Goal: Transaction & Acquisition: Purchase product/service

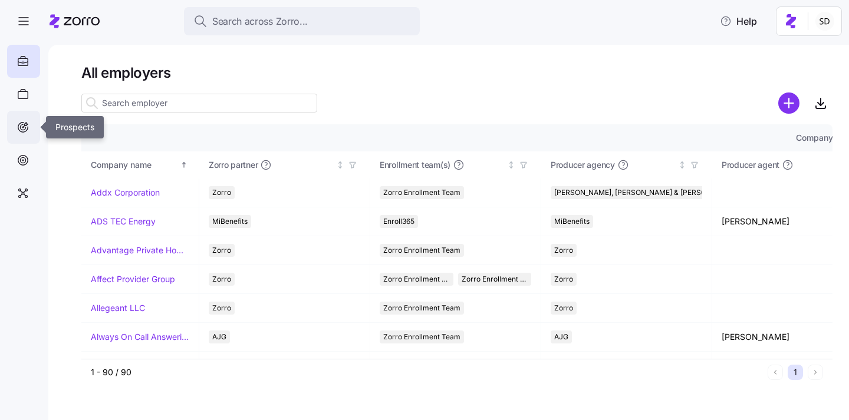
click at [22, 129] on icon at bounding box center [23, 127] width 13 height 14
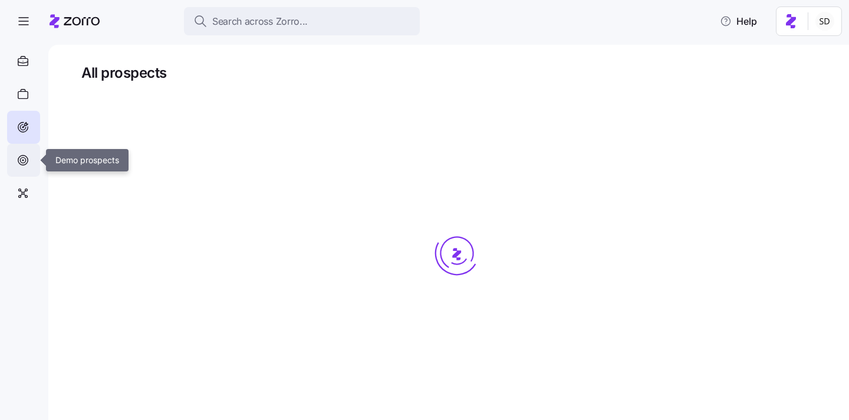
click at [22, 166] on icon at bounding box center [23, 160] width 13 height 14
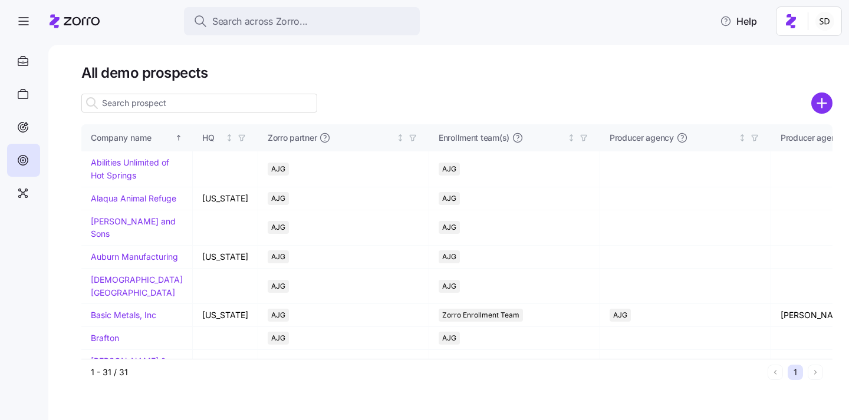
click at [186, 107] on input at bounding box center [199, 103] width 236 height 19
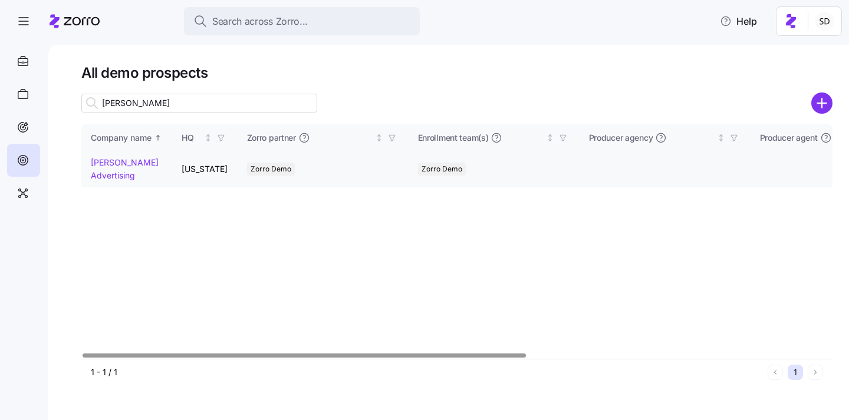
type input "kurian"
click at [99, 163] on link "Kurian's Advertising" at bounding box center [125, 168] width 68 height 23
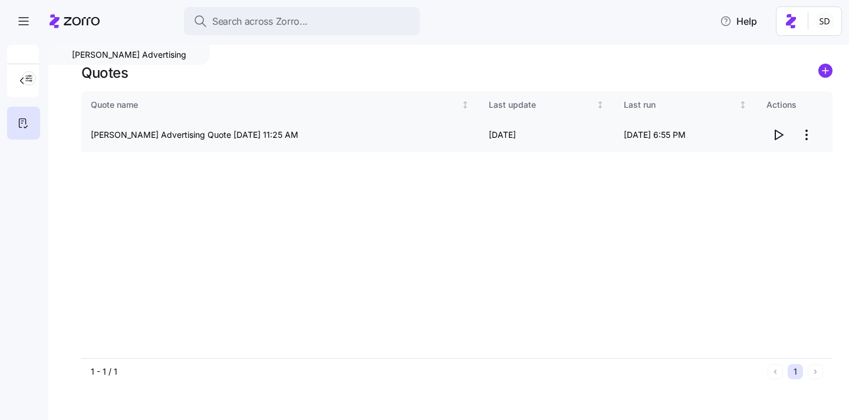
click at [781, 136] on icon "button" at bounding box center [779, 134] width 8 height 9
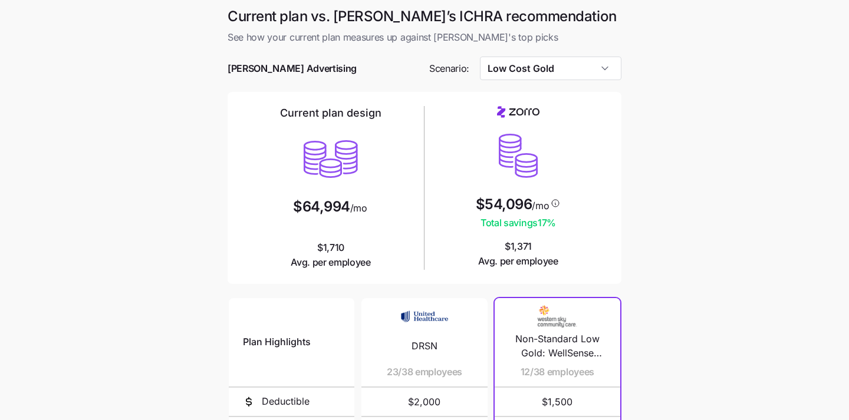
click at [513, 55] on div at bounding box center [425, 51] width 394 height 12
click at [511, 68] on input "Low Cost Gold" at bounding box center [551, 69] width 142 height 24
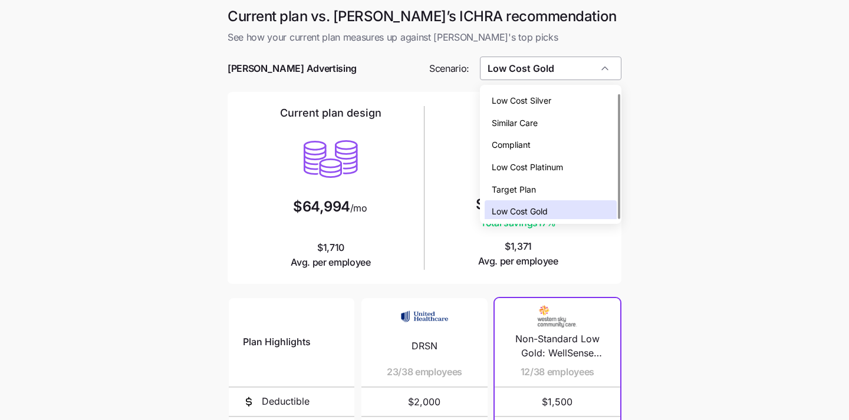
scroll to position [4, 0]
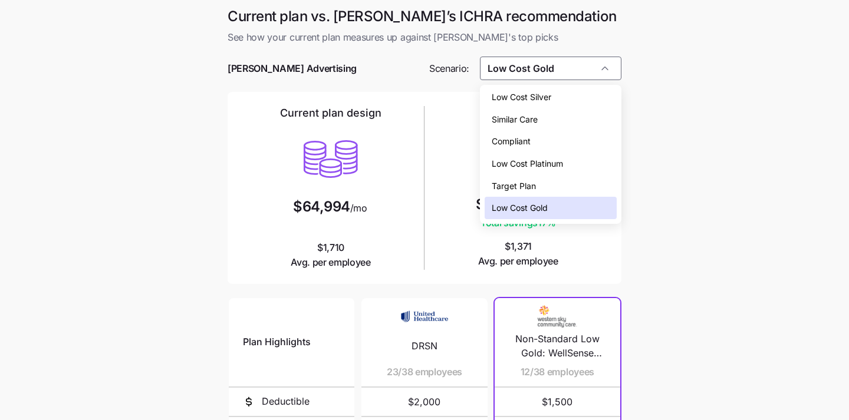
click at [515, 184] on span "Target Plan" at bounding box center [514, 186] width 44 height 13
type input "Target Plan"
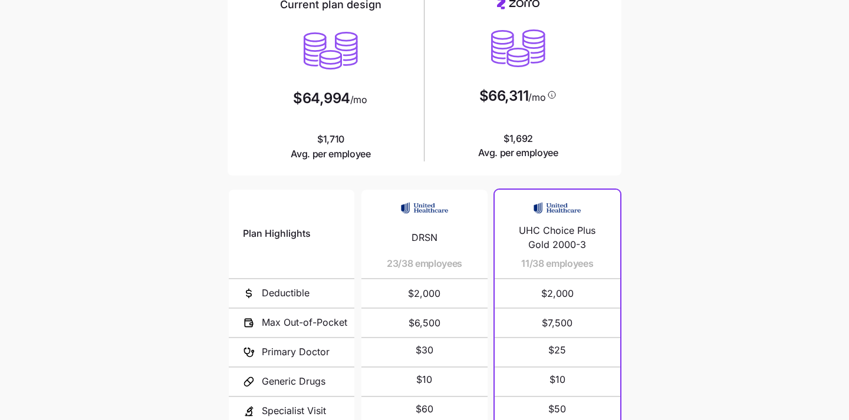
scroll to position [223, 0]
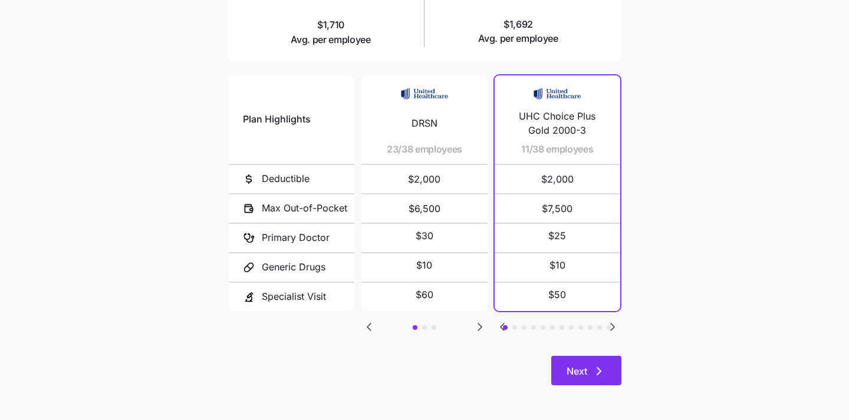
click at [583, 373] on span "Next" at bounding box center [577, 371] width 21 height 14
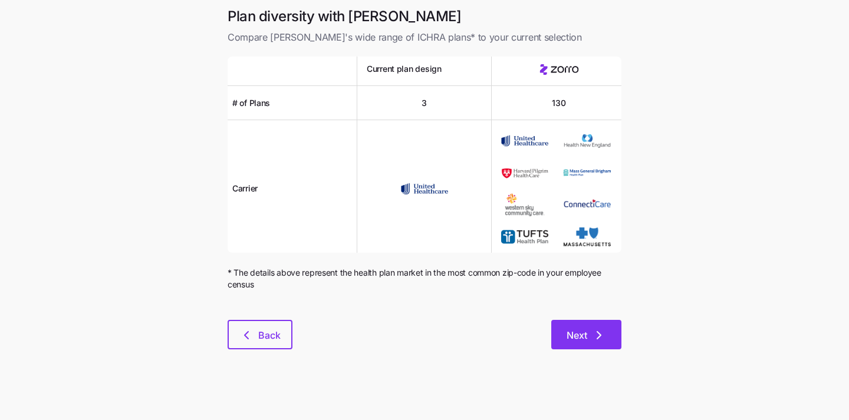
click at [577, 333] on span "Next" at bounding box center [577, 335] width 21 height 14
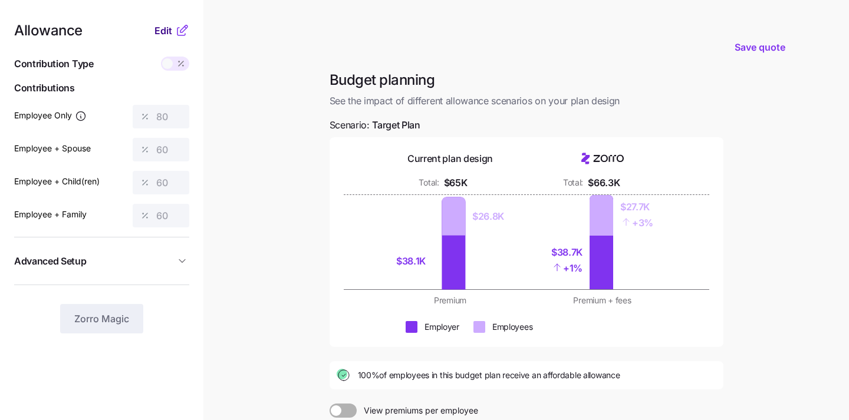
click at [166, 37] on span "Edit" at bounding box center [163, 31] width 18 height 14
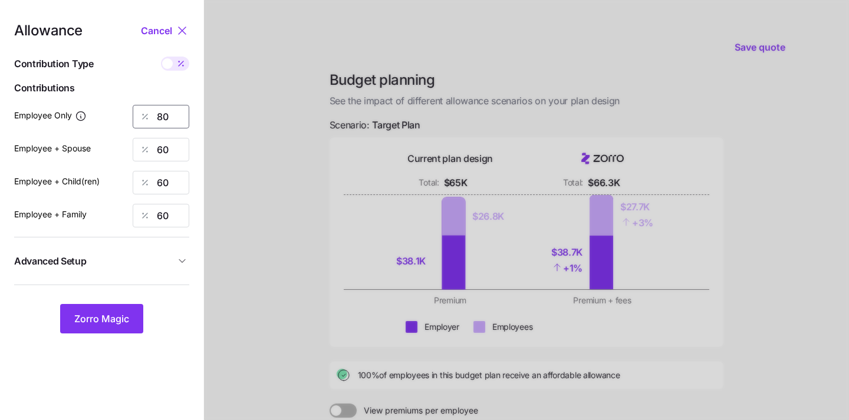
click at [177, 120] on input "80" at bounding box center [161, 117] width 57 height 24
type input "8"
type input "50"
click at [160, 147] on input "60" at bounding box center [161, 150] width 57 height 24
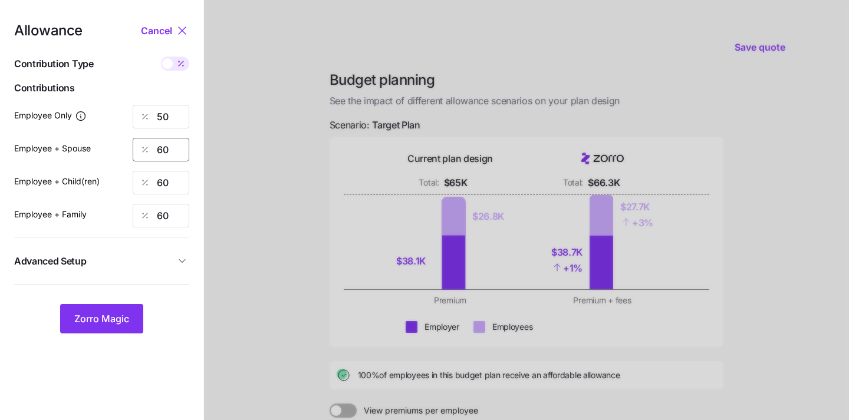
click at [160, 147] on input "60" at bounding box center [161, 150] width 57 height 24
type input "0"
click at [162, 177] on input "60" at bounding box center [161, 183] width 57 height 24
type input "0"
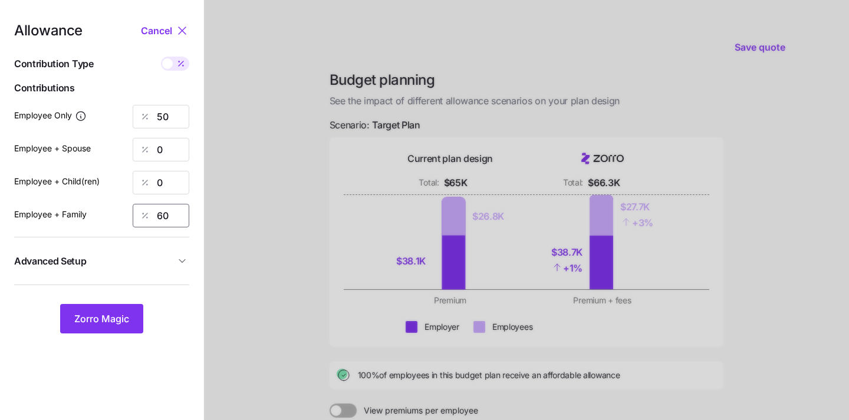
click at [157, 209] on input "60" at bounding box center [161, 216] width 57 height 24
type input "0"
click at [91, 321] on span "Zorro Magic" at bounding box center [101, 319] width 55 height 14
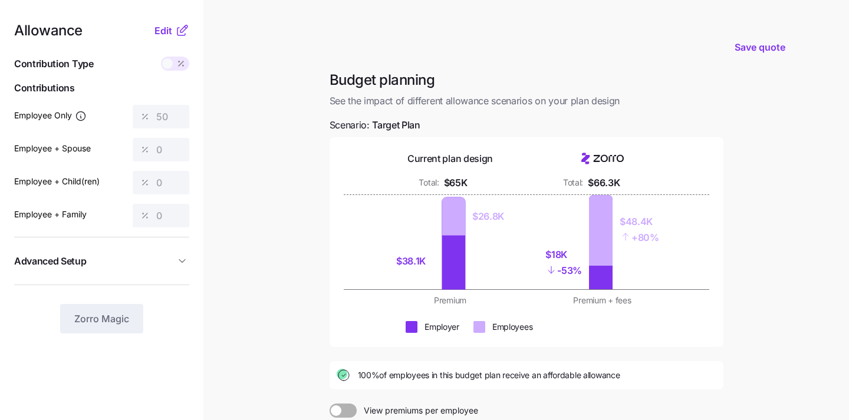
scroll to position [143, 0]
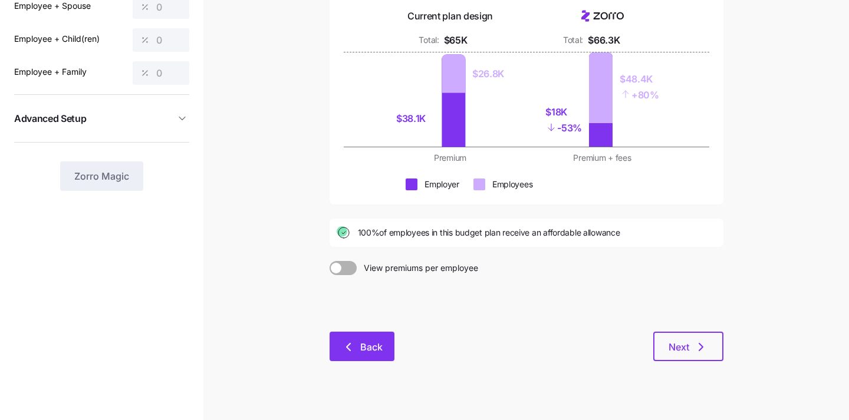
click at [367, 352] on span "Back" at bounding box center [371, 347] width 22 height 14
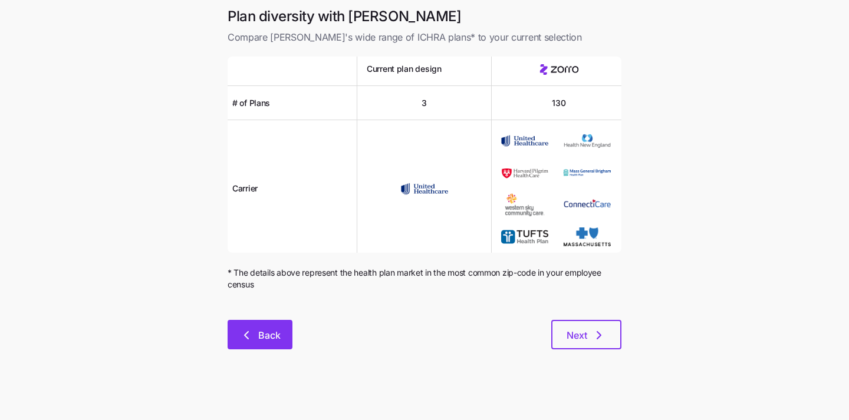
click at [267, 329] on span "Back" at bounding box center [269, 335] width 22 height 14
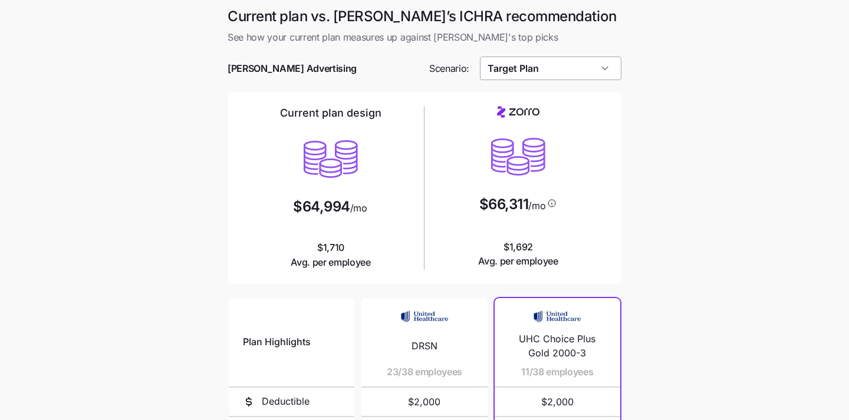
click at [570, 73] on input "Target Plan" at bounding box center [551, 69] width 142 height 24
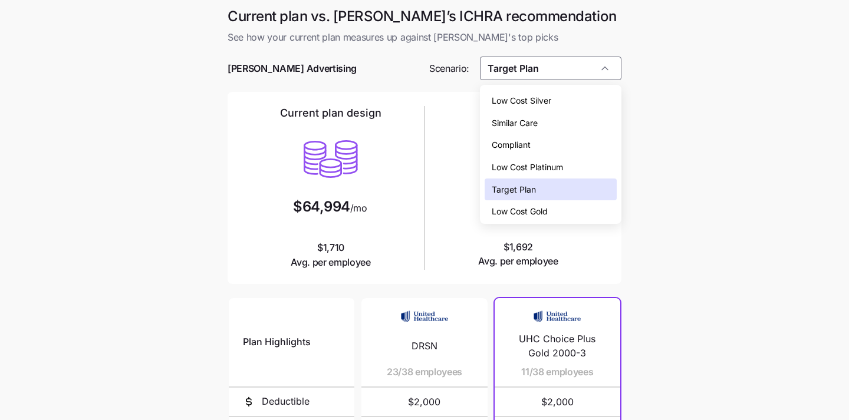
click at [571, 101] on div "Low Cost Silver" at bounding box center [551, 101] width 133 height 22
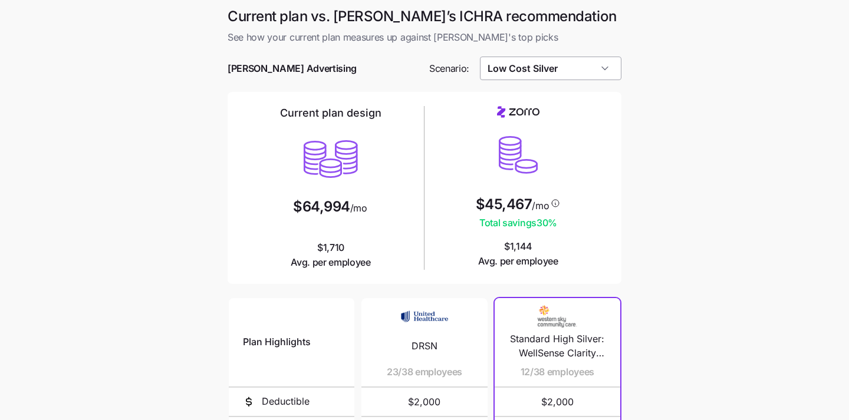
click at [574, 66] on input "Low Cost Silver" at bounding box center [551, 69] width 142 height 24
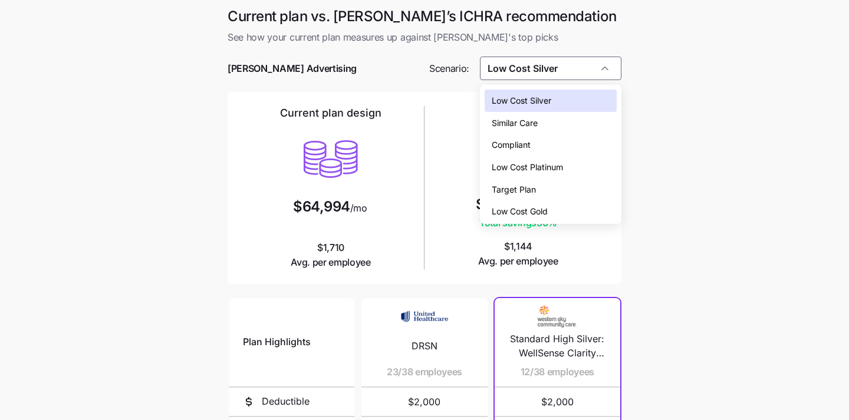
click at [570, 216] on div "Low Cost Gold" at bounding box center [551, 211] width 133 height 22
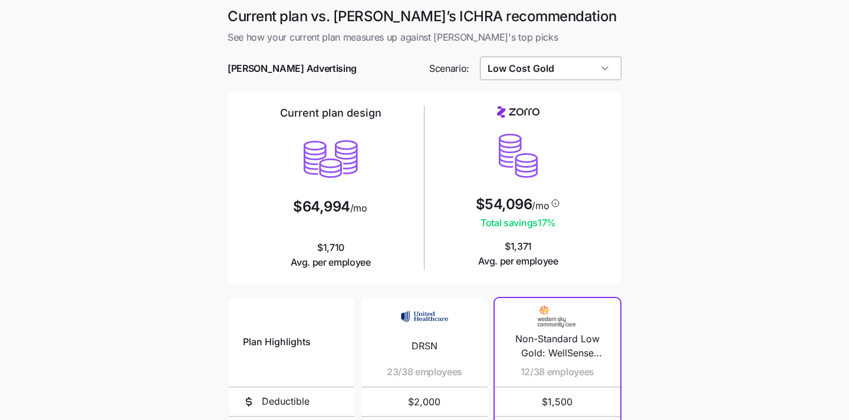
click at [550, 72] on input "Low Cost Gold" at bounding box center [551, 69] width 142 height 24
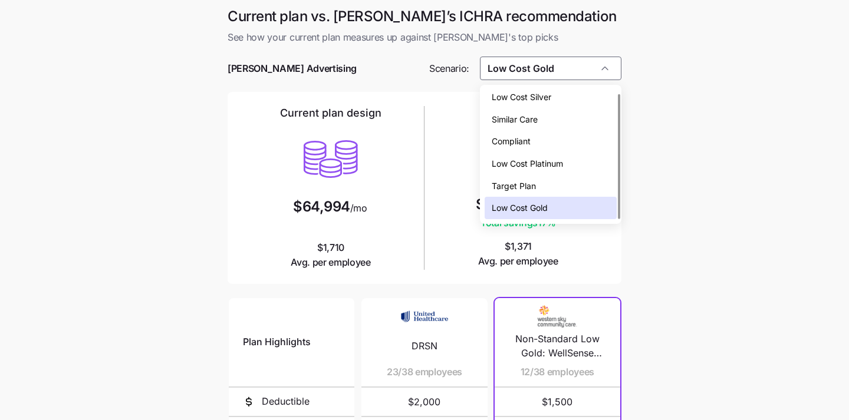
click at [555, 163] on span "Low Cost Platinum" at bounding box center [527, 163] width 71 height 13
type input "Low Cost Platinum"
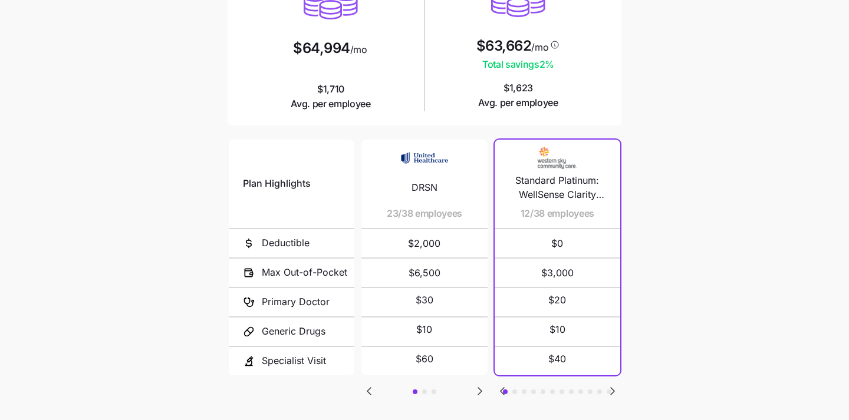
scroll to position [204, 0]
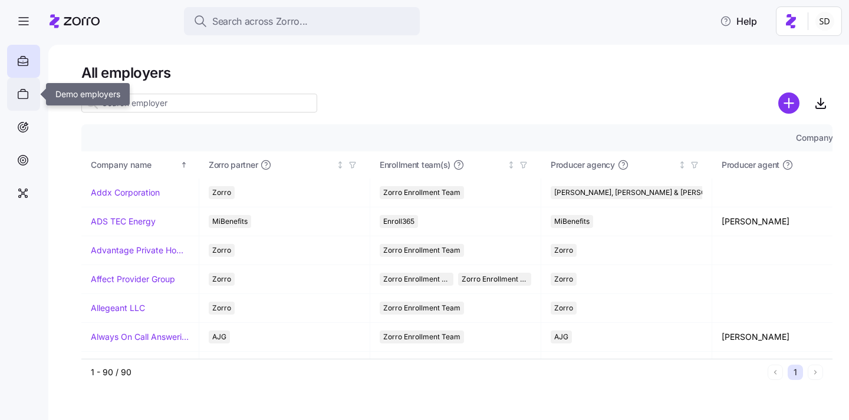
click at [22, 100] on icon at bounding box center [23, 94] width 13 height 14
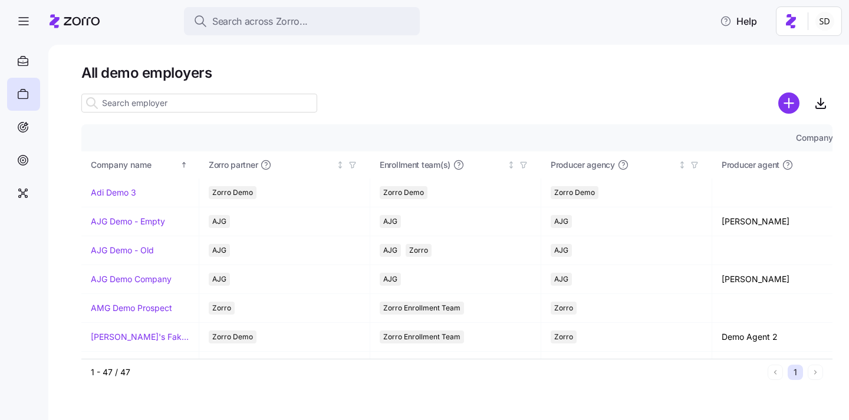
click at [153, 106] on input at bounding box center [199, 103] width 236 height 19
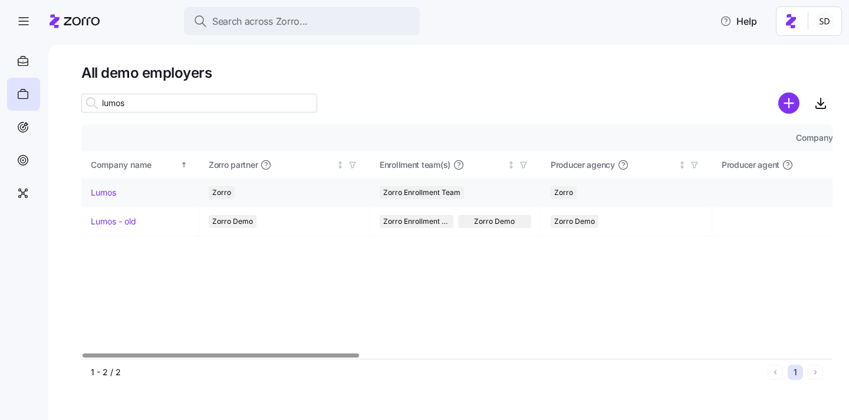
type input "lumos"
click at [101, 189] on link "Lumos" at bounding box center [103, 193] width 25 height 12
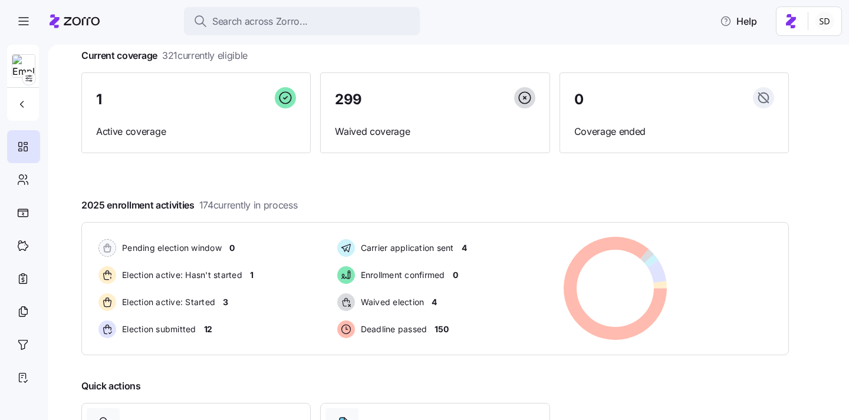
scroll to position [182, 0]
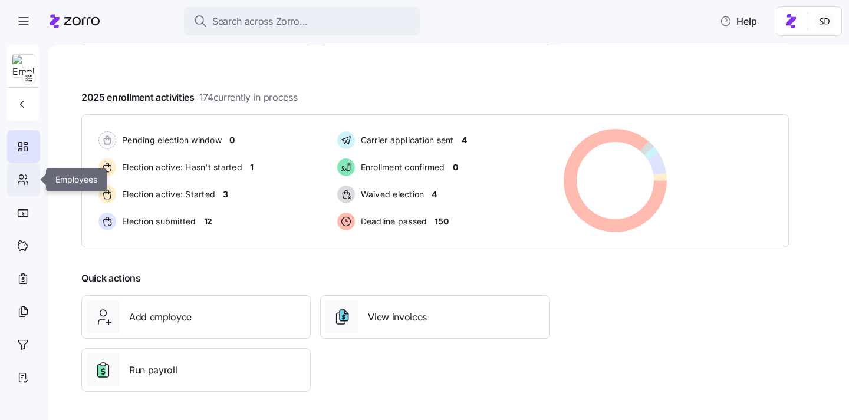
click at [21, 172] on div at bounding box center [23, 179] width 33 height 33
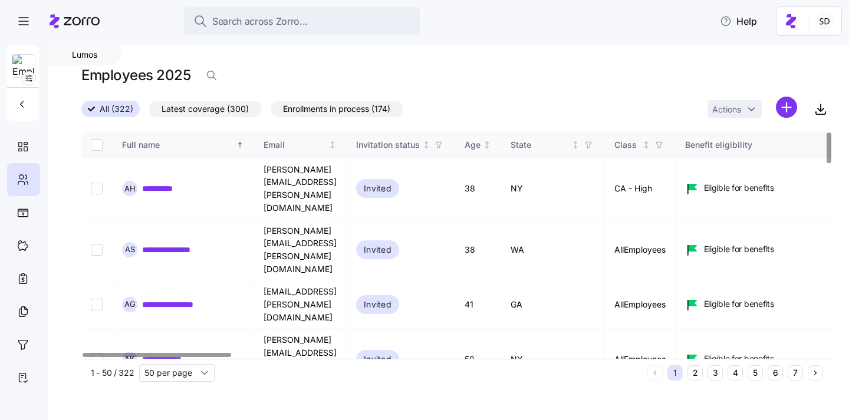
click at [779, 368] on button "6" at bounding box center [775, 373] width 15 height 15
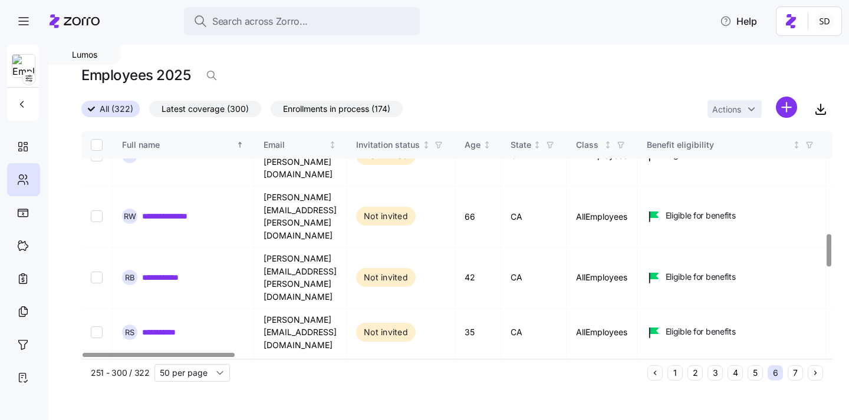
scroll to position [783, 0]
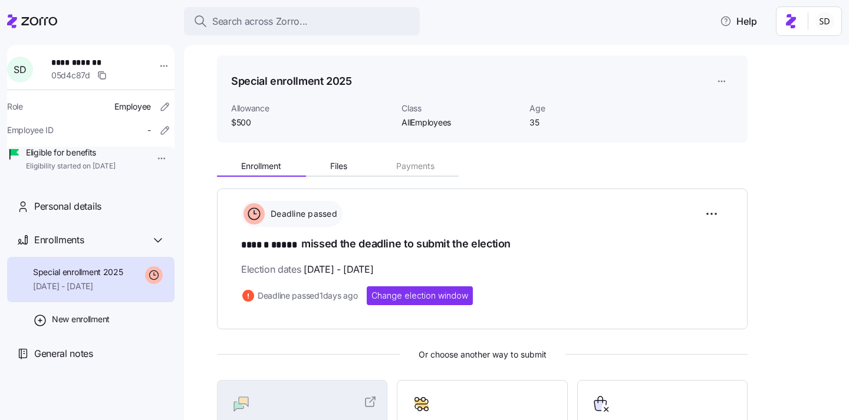
scroll to position [32, 0]
click at [403, 297] on span "Change election window" at bounding box center [419, 297] width 97 height 12
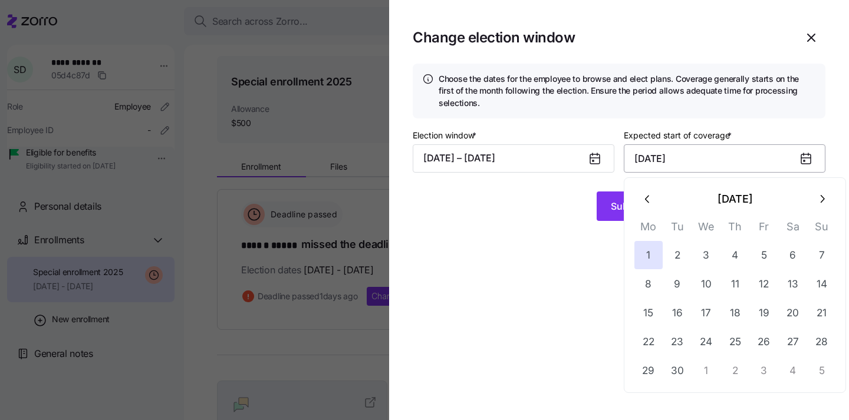
click at [670, 153] on input "September 1, 2025" at bounding box center [725, 158] width 202 height 28
click at [825, 198] on icon "button" at bounding box center [821, 199] width 13 height 13
click at [704, 259] on button "1" at bounding box center [706, 255] width 28 height 28
type input "October 1, 2025"
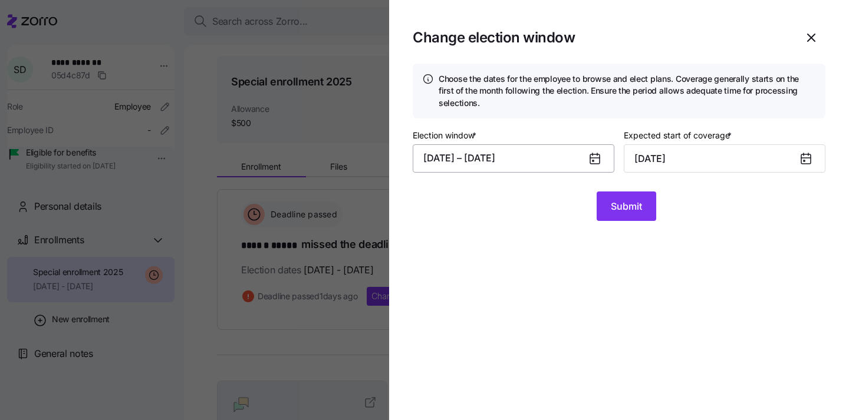
click at [516, 157] on button "08/01/2025 – 08/24/2025" at bounding box center [514, 158] width 202 height 28
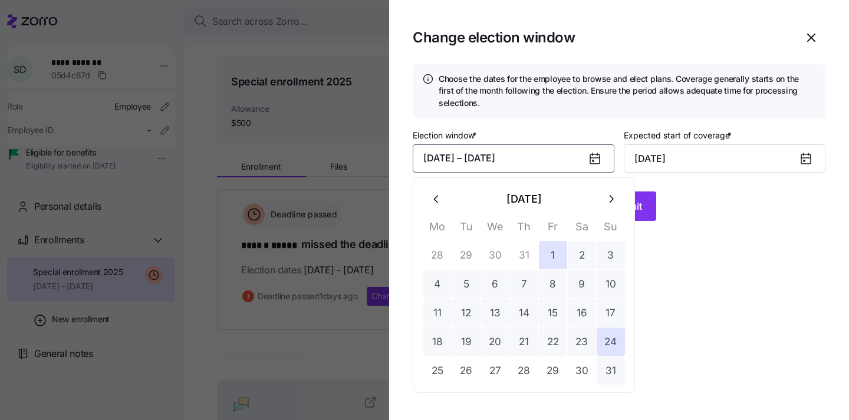
click at [614, 373] on button "31" at bounding box center [611, 371] width 28 height 28
click at [694, 322] on section "Change election window Choose the dates for the employee to browse and elect pl…" at bounding box center [619, 210] width 460 height 420
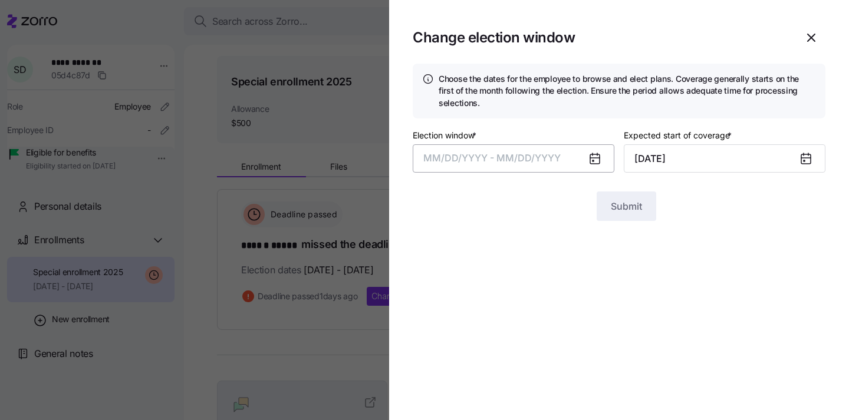
click at [571, 166] on button "MM/DD/YYYY - MM/DD/YYYY" at bounding box center [514, 158] width 202 height 28
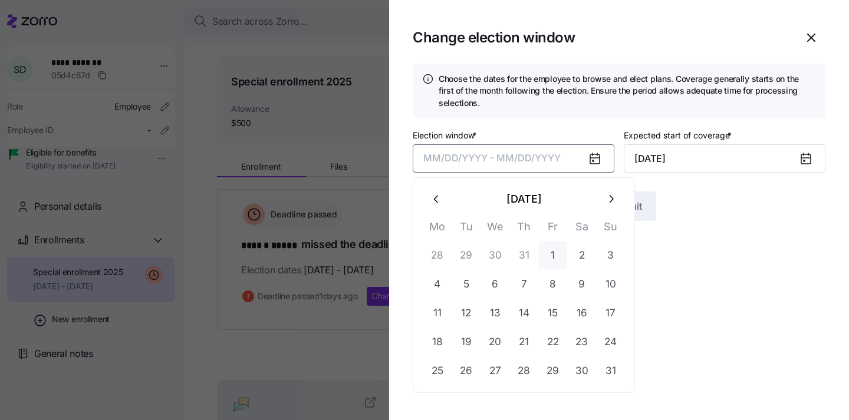
click at [552, 255] on button "1" at bounding box center [553, 255] width 28 height 28
click at [572, 156] on button "08/01/2025 –" at bounding box center [514, 158] width 202 height 28
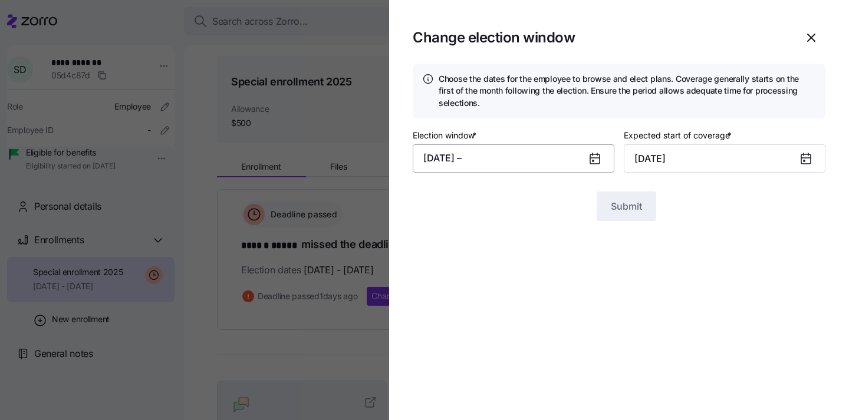
click at [553, 153] on button "08/01/2025 –" at bounding box center [514, 158] width 202 height 28
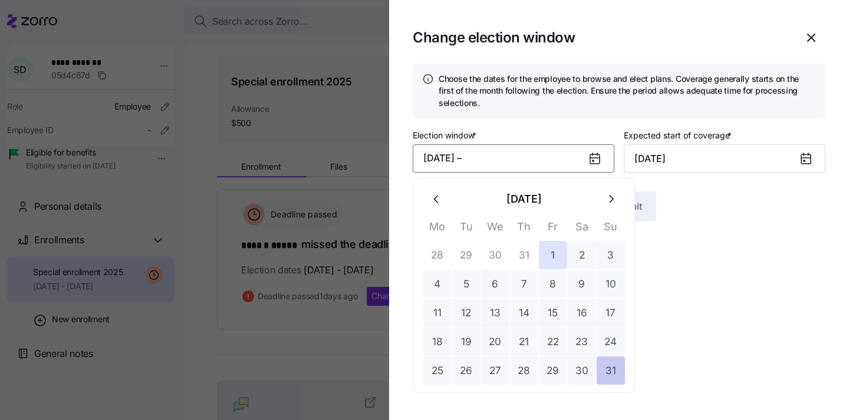
click at [602, 375] on button "31" at bounding box center [611, 371] width 28 height 28
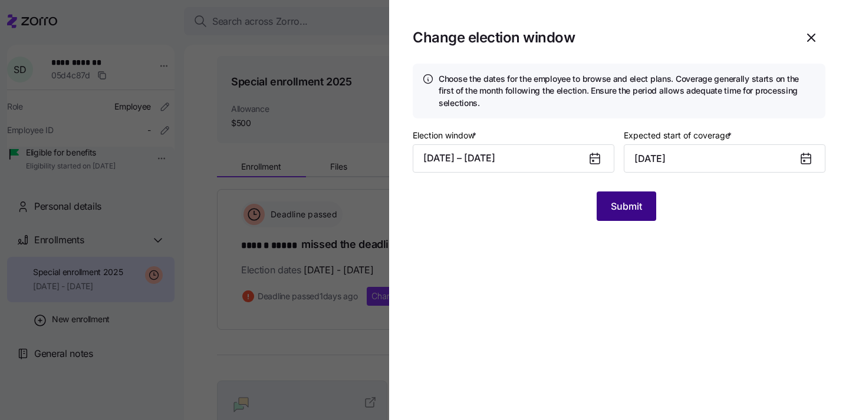
click at [615, 202] on span "Submit" at bounding box center [626, 206] width 31 height 14
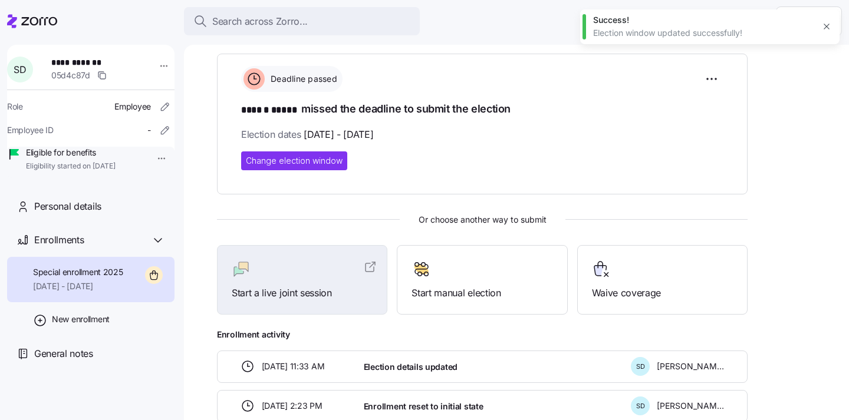
scroll to position [179, 0]
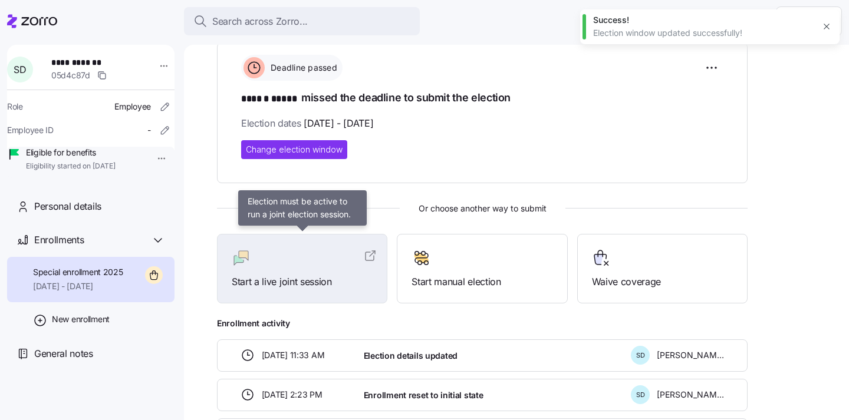
click at [345, 263] on div at bounding box center [302, 258] width 141 height 19
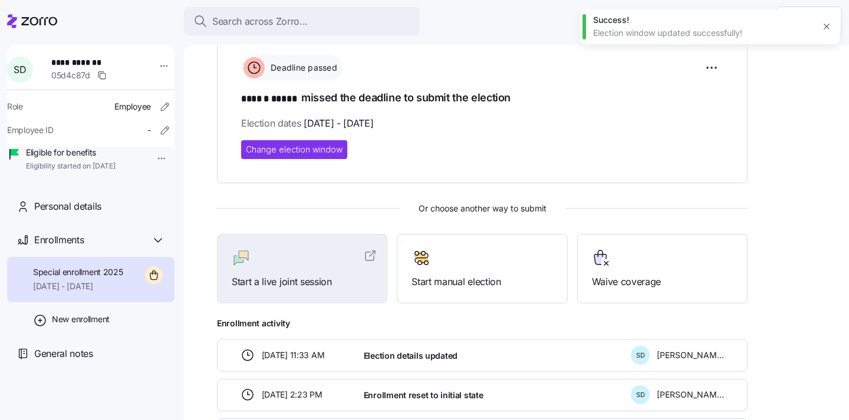
click at [386, 147] on div "Change election window" at bounding box center [482, 149] width 482 height 19
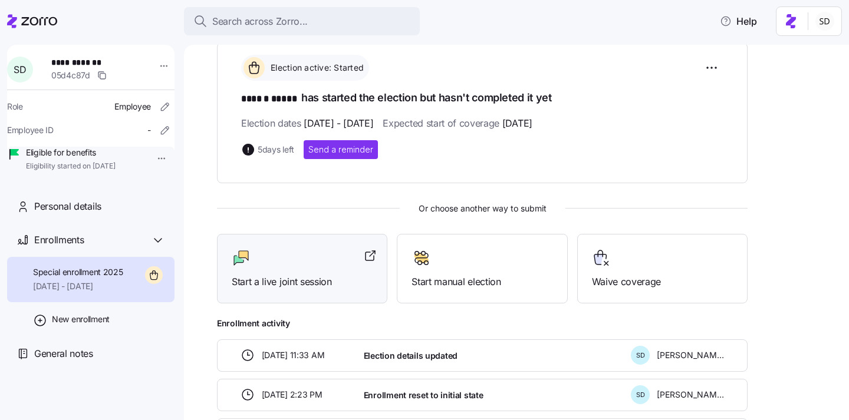
click at [325, 254] on div at bounding box center [302, 258] width 141 height 19
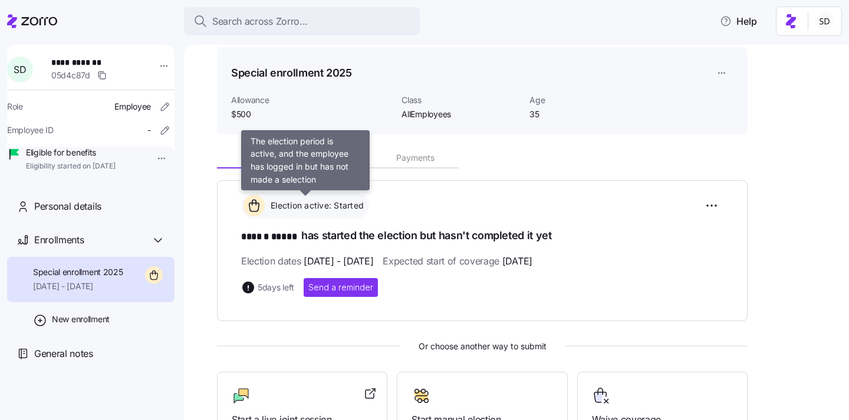
scroll to position [0, 0]
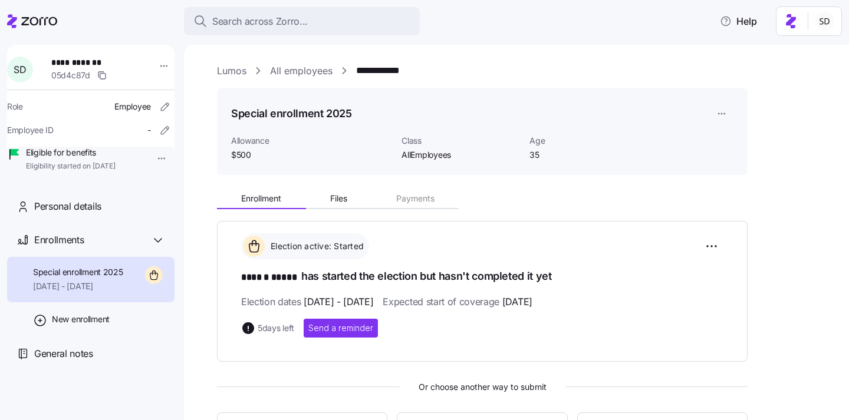
click at [243, 68] on link "Lumos" at bounding box center [231, 71] width 29 height 15
click at [218, 74] on link "Lumos" at bounding box center [231, 71] width 29 height 15
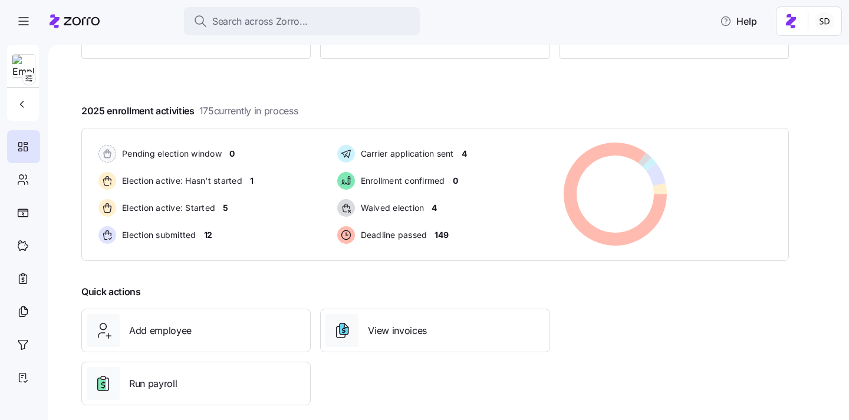
scroll to position [182, 0]
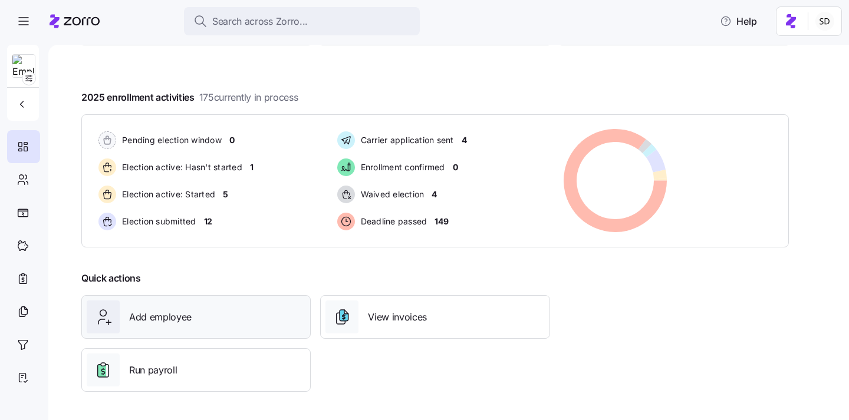
click at [178, 304] on div "Add employee" at bounding box center [196, 317] width 219 height 33
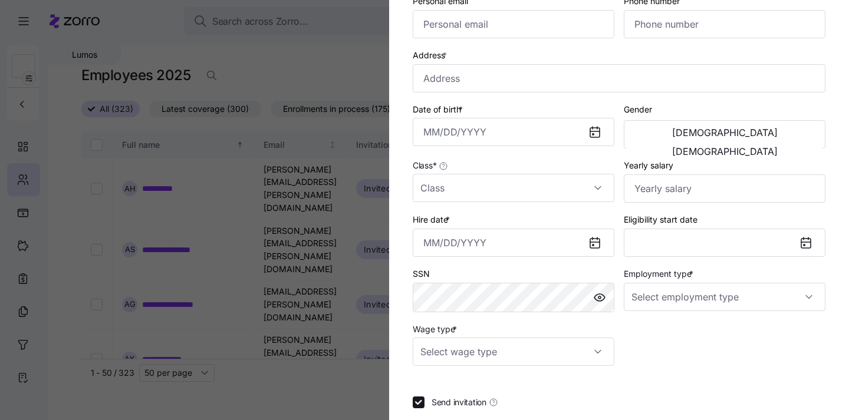
scroll to position [181, 0]
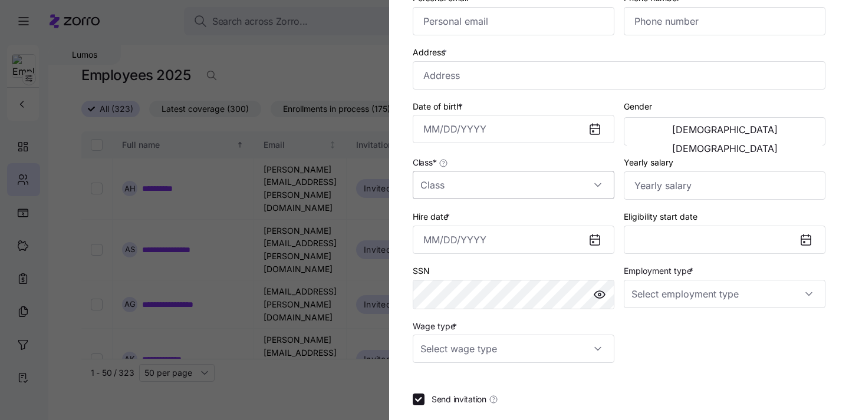
click at [562, 190] on input "Class *" at bounding box center [514, 185] width 202 height 28
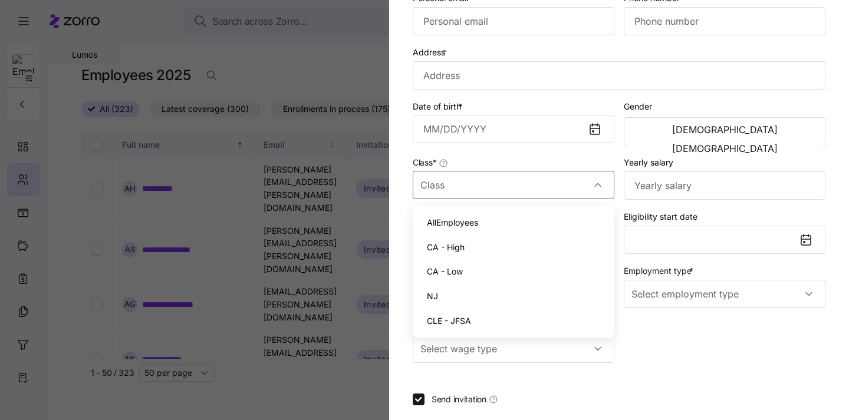
click at [552, 145] on div "Date of birth *" at bounding box center [513, 122] width 211 height 57
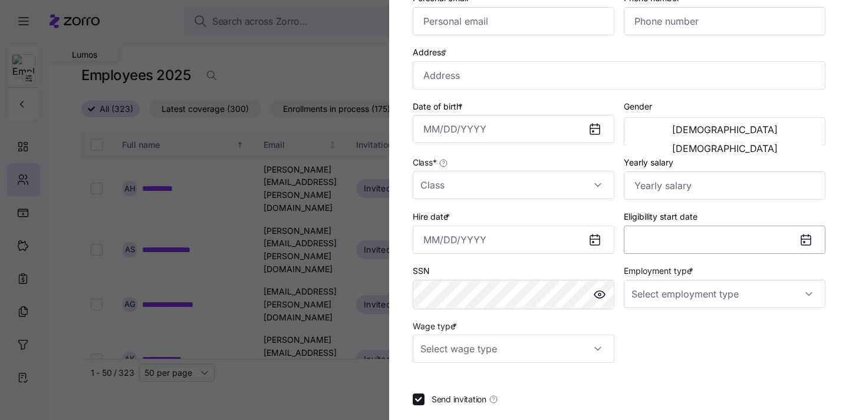
click at [664, 243] on div "Eligibility start date" at bounding box center [725, 231] width 202 height 45
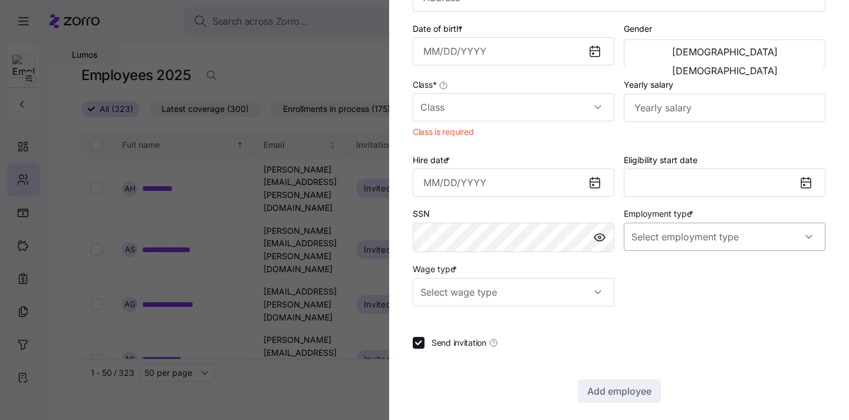
scroll to position [268, 0]
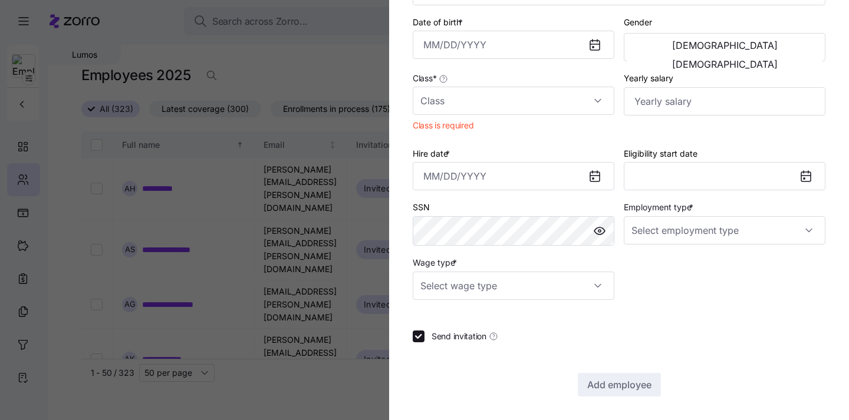
click at [341, 410] on div at bounding box center [424, 210] width 849 height 420
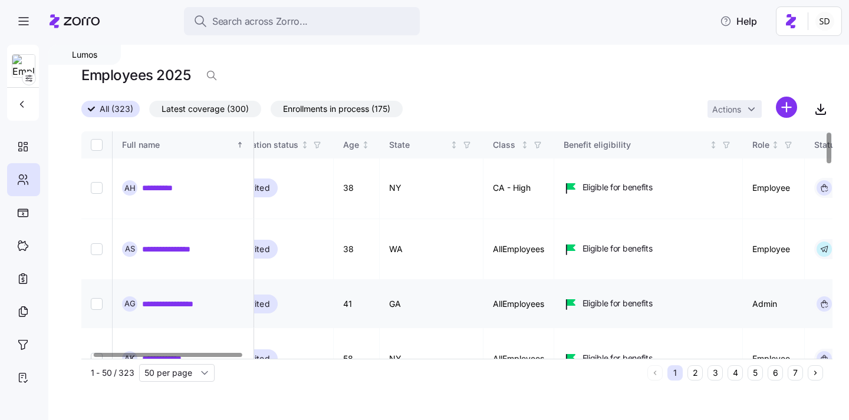
scroll to position [1, 37]
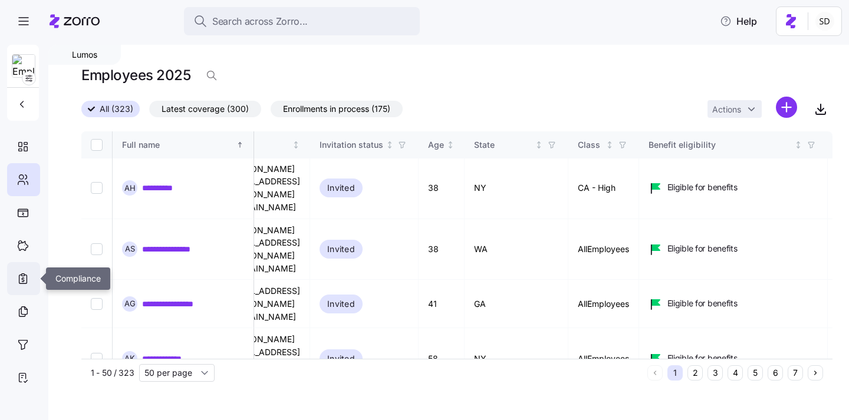
click at [22, 273] on icon at bounding box center [23, 279] width 13 height 14
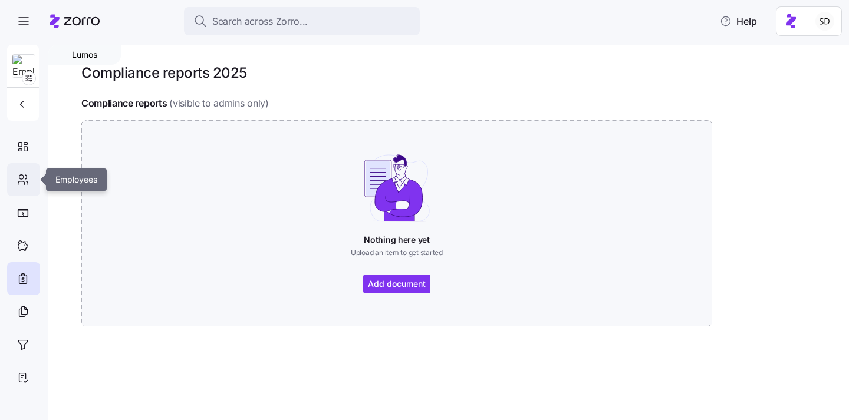
click at [20, 182] on icon at bounding box center [23, 180] width 13 height 14
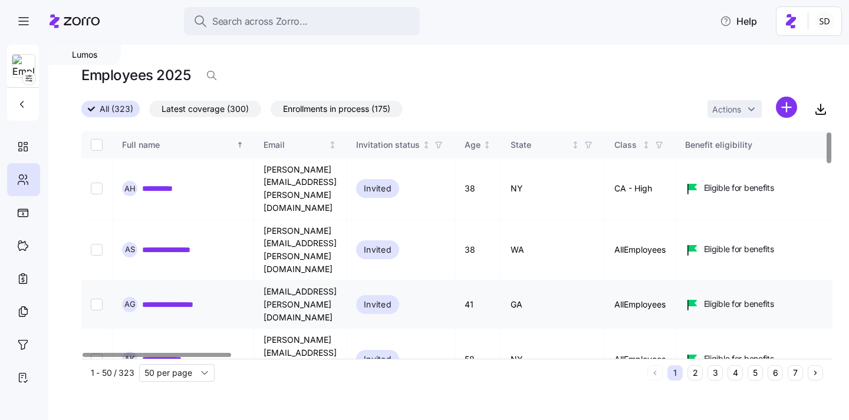
scroll to position [6, 0]
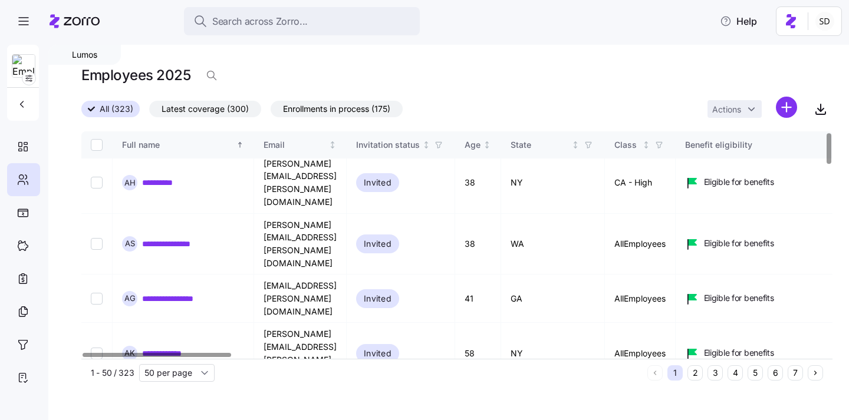
click at [778, 377] on button "6" at bounding box center [775, 373] width 15 height 15
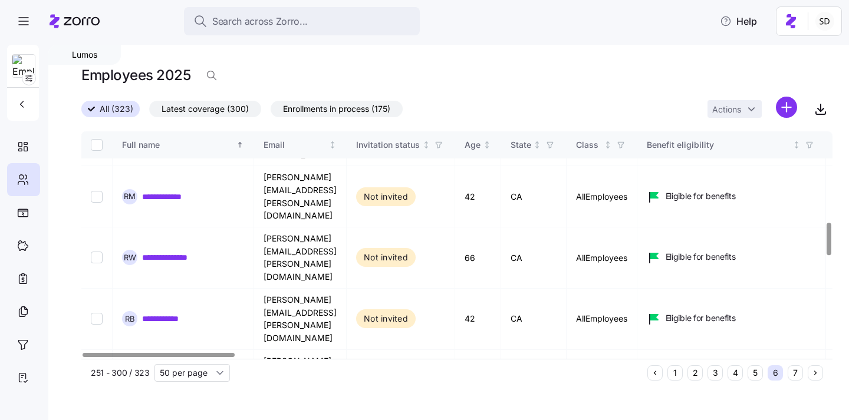
scroll to position [696, 0]
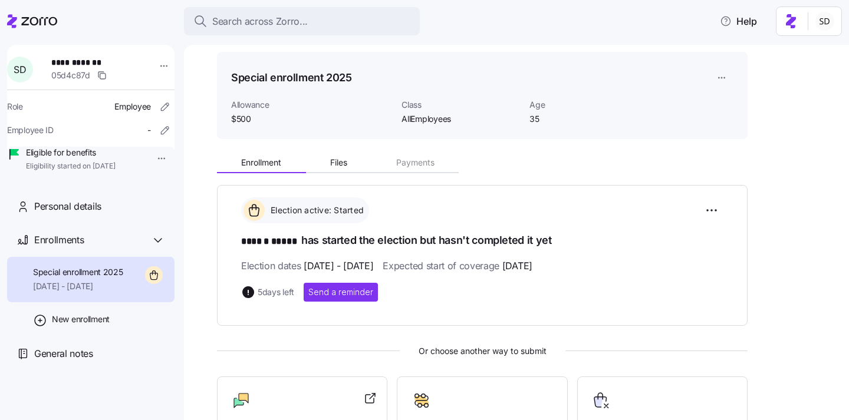
scroll to position [37, 0]
click at [338, 160] on span "Files" at bounding box center [338, 162] width 17 height 8
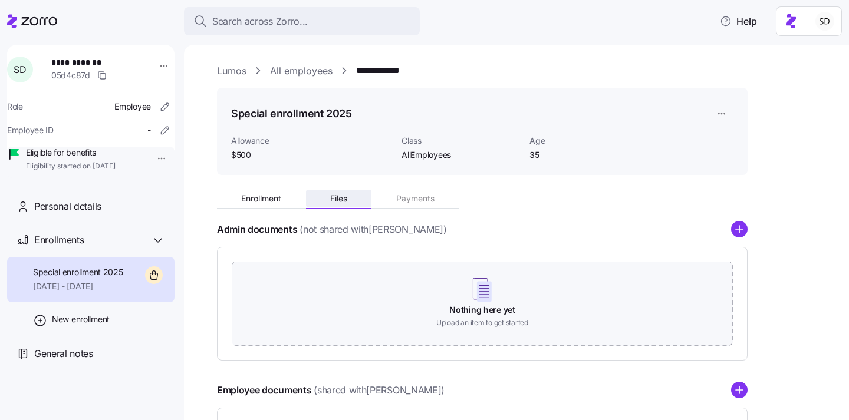
scroll to position [103, 0]
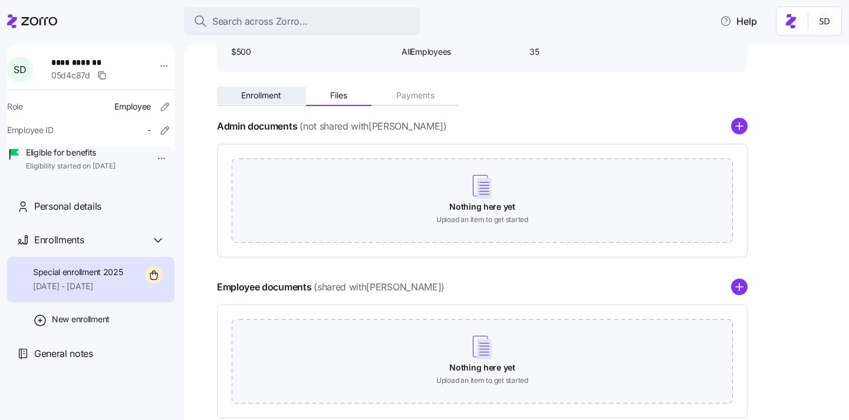
click at [259, 95] on span "Enrollment" at bounding box center [261, 95] width 40 height 8
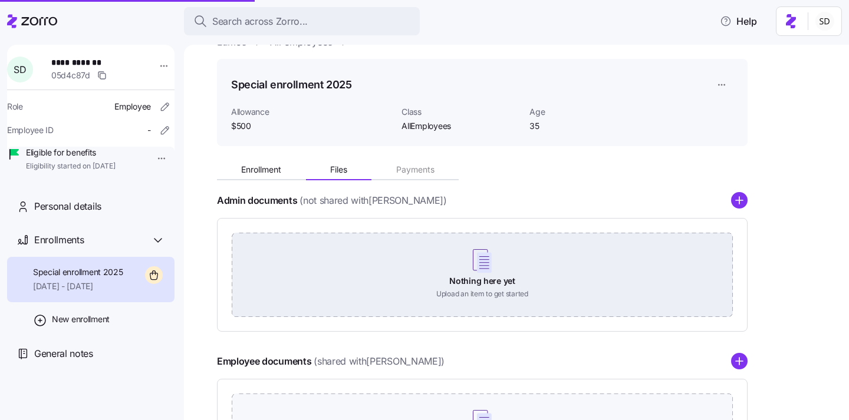
scroll to position [0, 0]
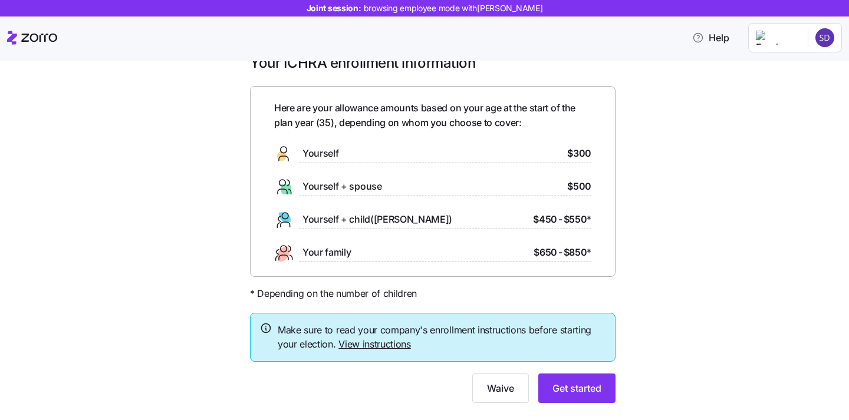
scroll to position [28, 0]
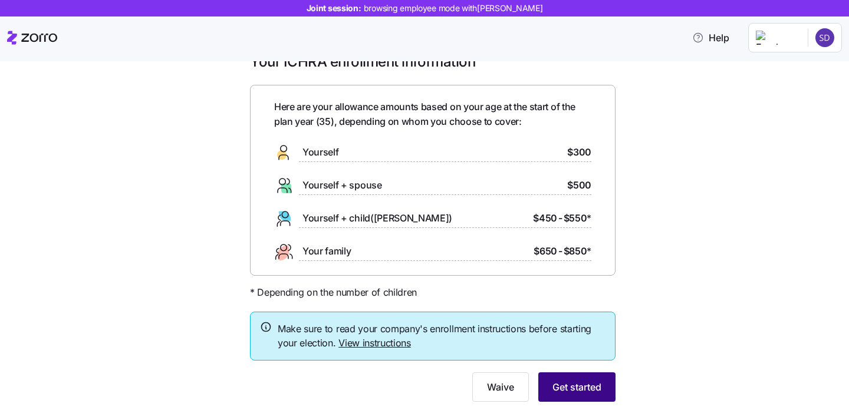
click at [577, 384] on span "Get started" at bounding box center [576, 387] width 49 height 14
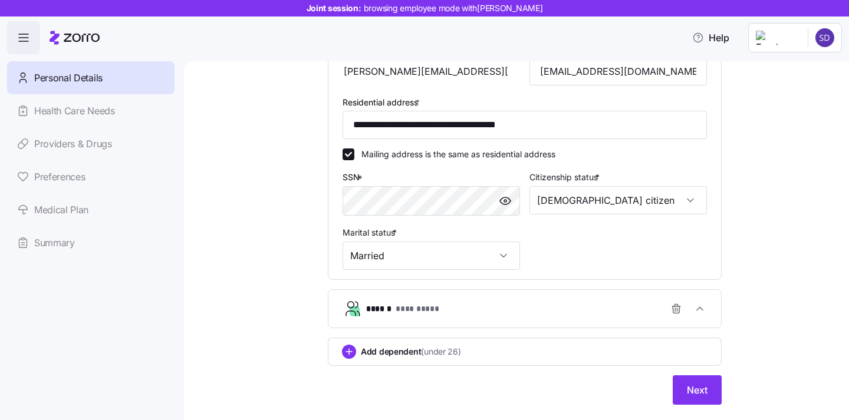
scroll to position [338, 0]
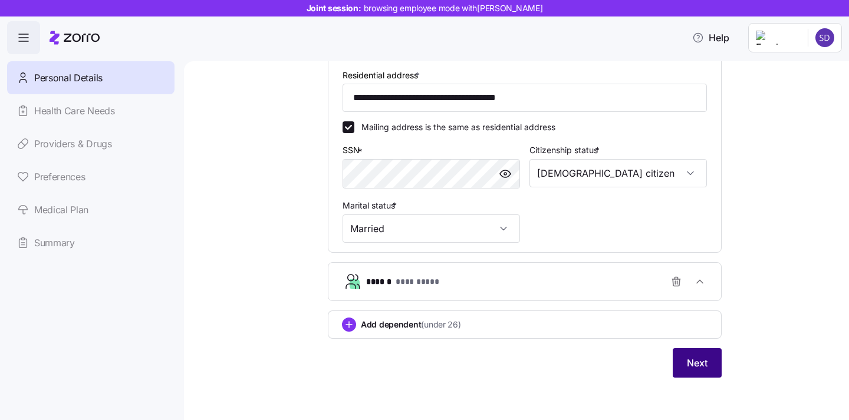
click at [678, 369] on button "Next" at bounding box center [697, 362] width 49 height 29
click at [634, 289] on div "**********" at bounding box center [529, 282] width 327 height 24
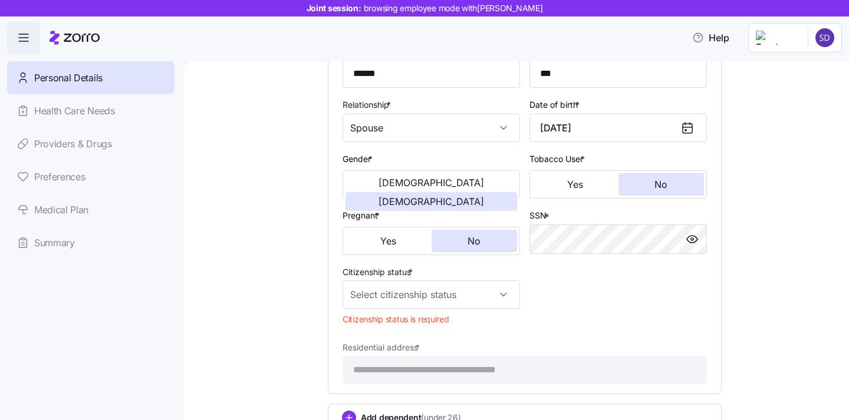
scroll to position [630, 0]
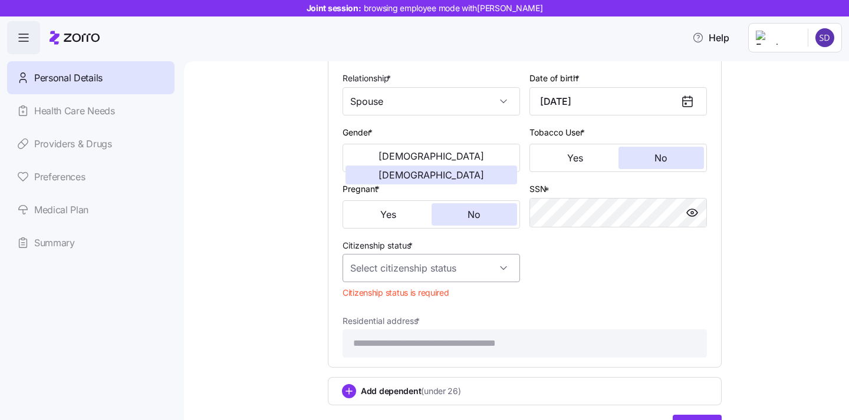
click at [477, 266] on input "Citizenship status *" at bounding box center [431, 268] width 177 height 28
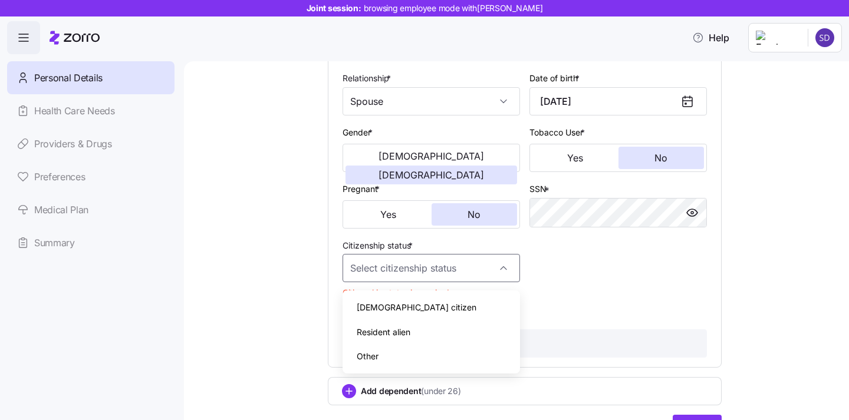
click at [455, 300] on div "US citizen" at bounding box center [431, 307] width 168 height 25
type input "US citizen"
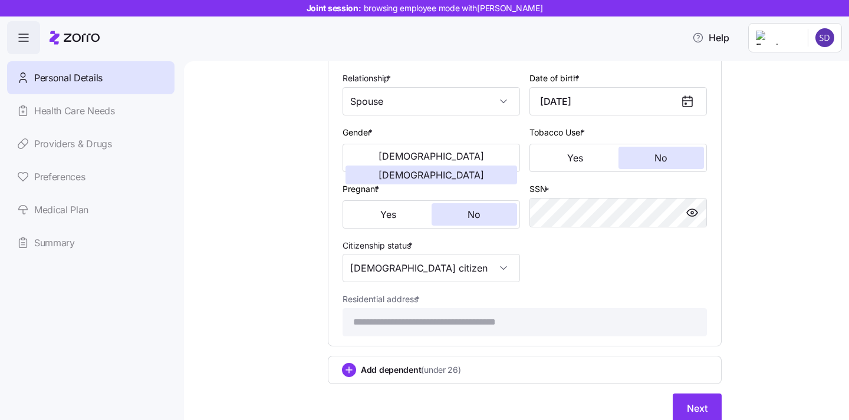
scroll to position [679, 0]
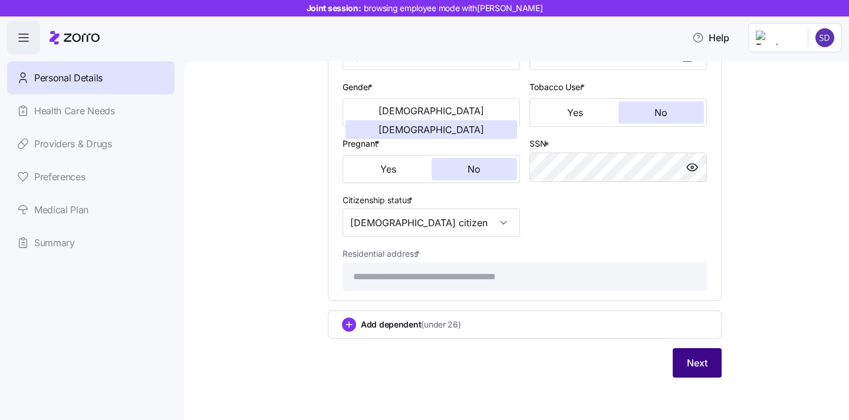
click at [676, 357] on button "Next" at bounding box center [697, 362] width 49 height 29
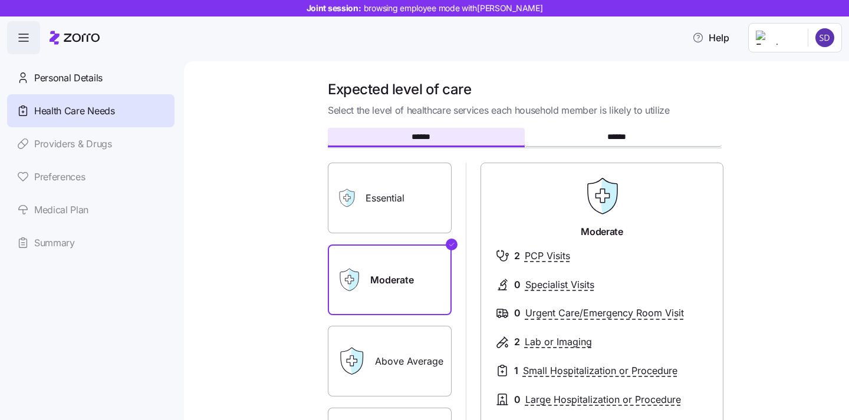
click at [368, 214] on label "Essential" at bounding box center [390, 198] width 124 height 71
click at [0, 0] on input "Essential" at bounding box center [0, 0] width 0 height 0
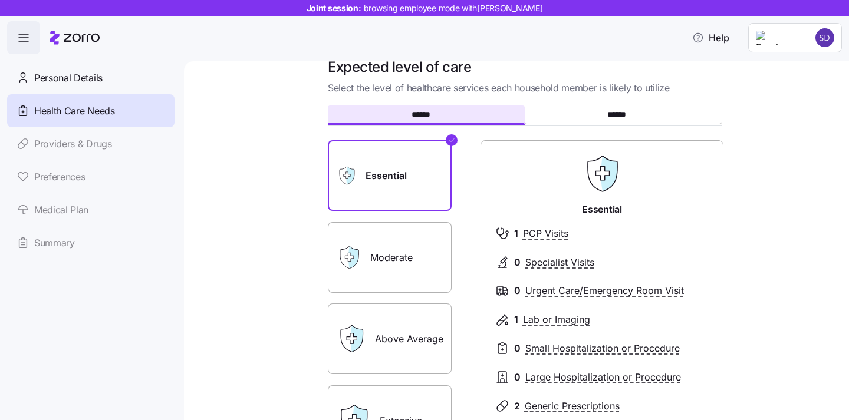
scroll to position [24, 0]
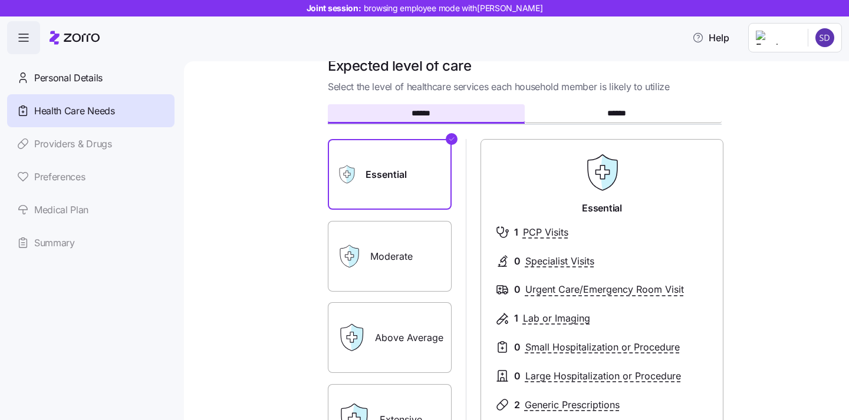
click at [407, 259] on label "Moderate" at bounding box center [390, 256] width 124 height 71
click at [0, 0] on input "Moderate" at bounding box center [0, 0] width 0 height 0
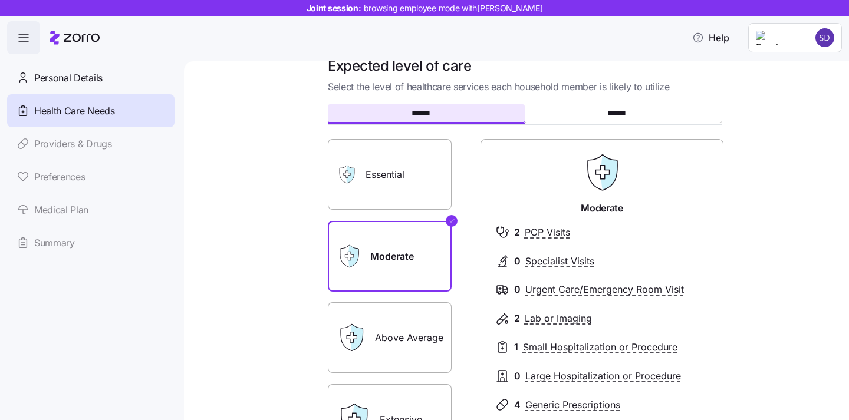
scroll to position [104, 0]
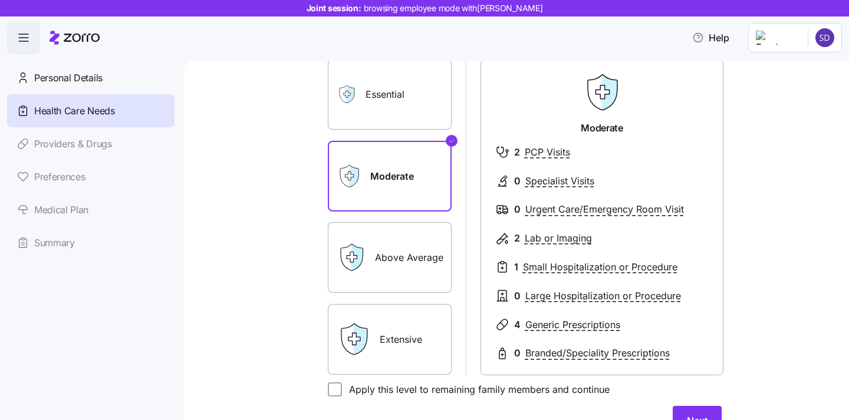
click at [399, 336] on label "Extensive" at bounding box center [390, 339] width 124 height 71
click at [0, 0] on input "Extensive" at bounding box center [0, 0] width 0 height 0
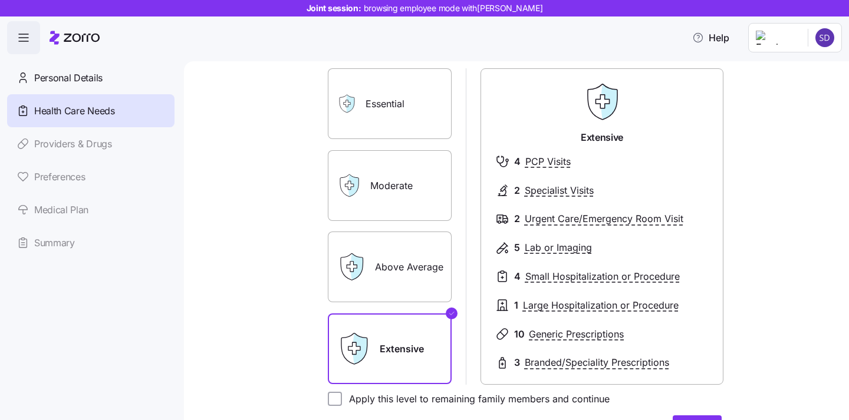
scroll to position [93, 0]
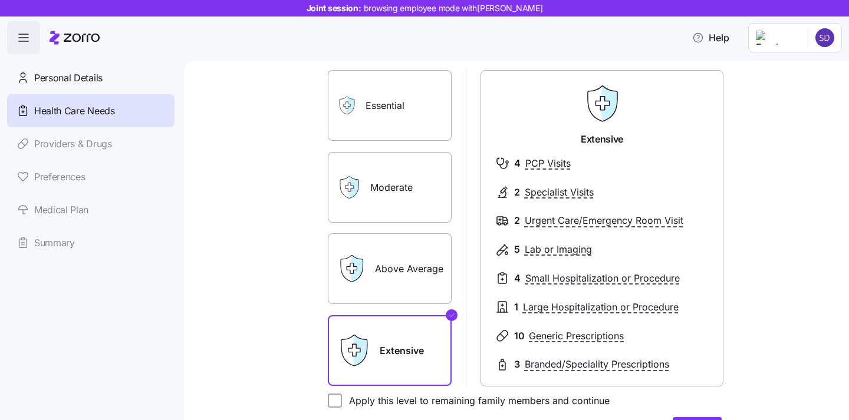
click at [390, 185] on label "Moderate" at bounding box center [390, 187] width 124 height 71
click at [0, 0] on input "Moderate" at bounding box center [0, 0] width 0 height 0
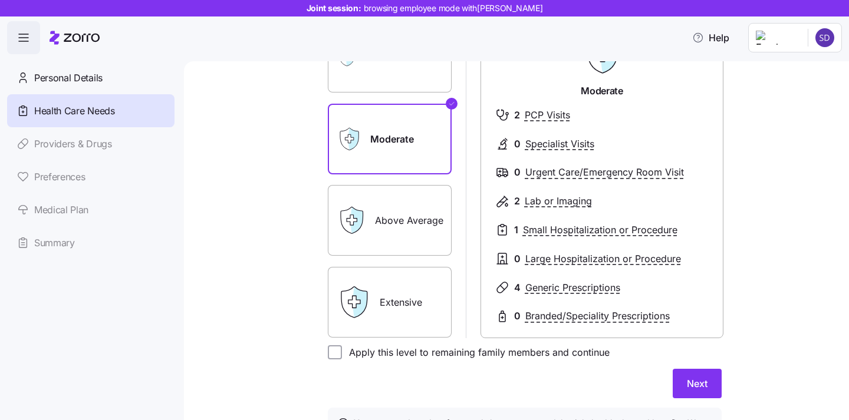
scroll to position [141, 0]
click at [692, 389] on span "Next" at bounding box center [697, 383] width 21 height 14
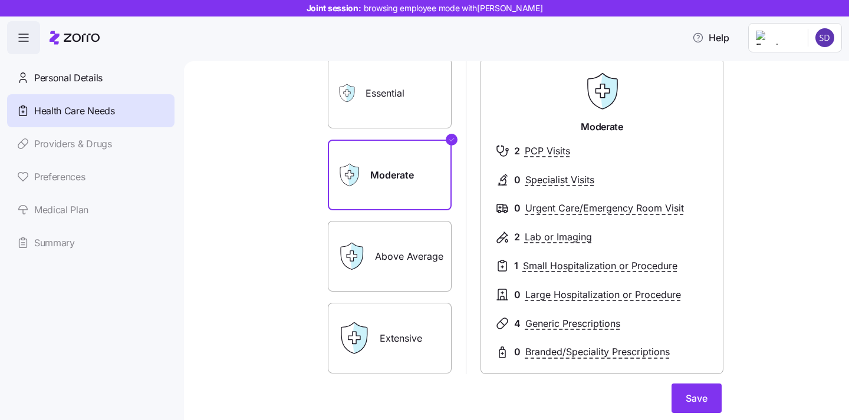
scroll to position [114, 0]
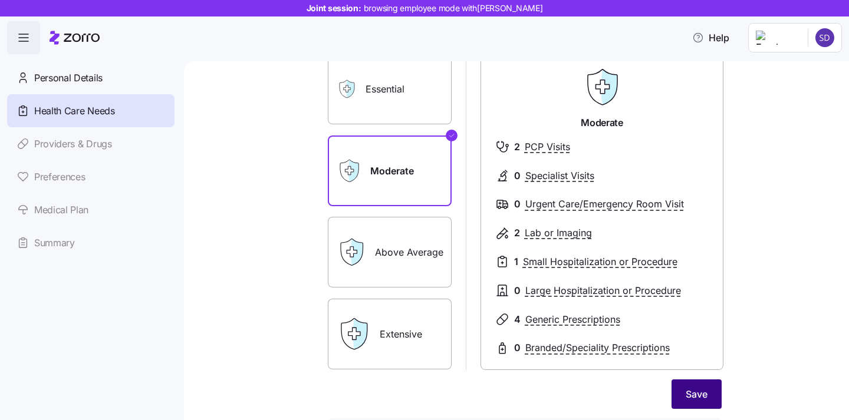
click at [685, 391] on button "Save" at bounding box center [697, 394] width 50 height 29
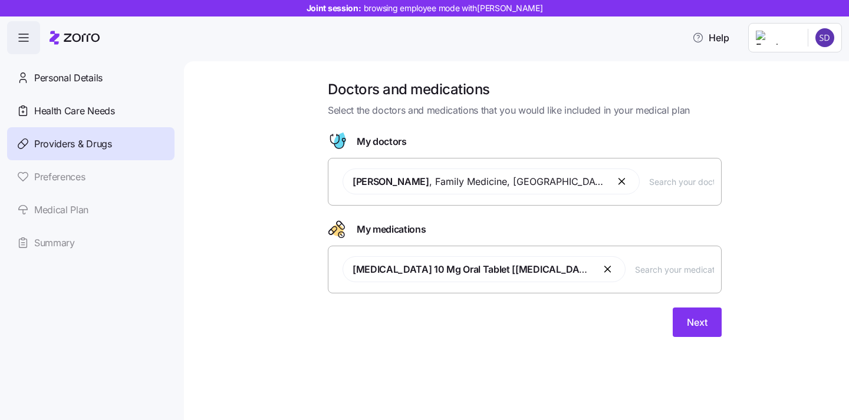
click at [649, 183] on input "text" at bounding box center [681, 181] width 65 height 13
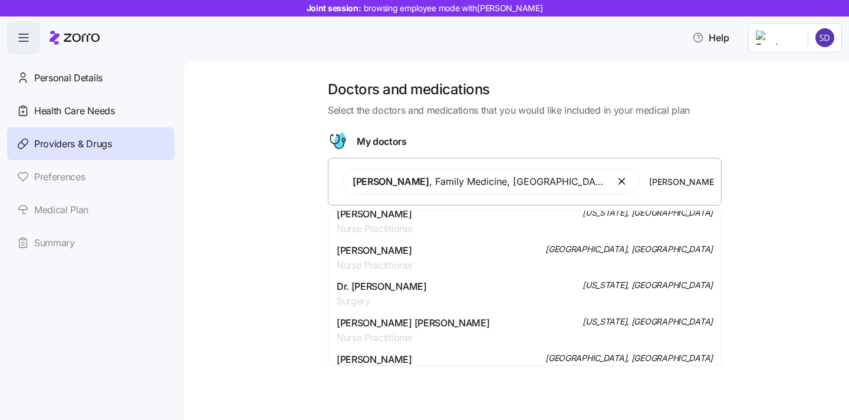
scroll to position [97, 0]
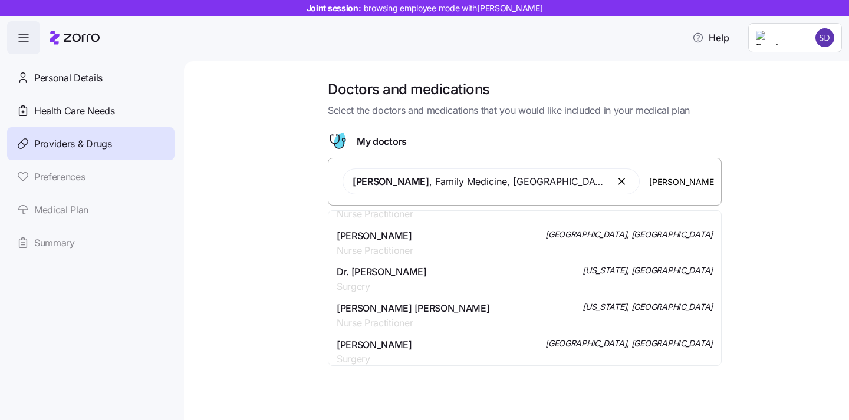
click at [649, 187] on input "smith" at bounding box center [681, 181] width 65 height 13
type input "s"
click at [237, 268] on div "Doctors and medications Select the doctors and medications that you would like …" at bounding box center [524, 215] width 615 height 271
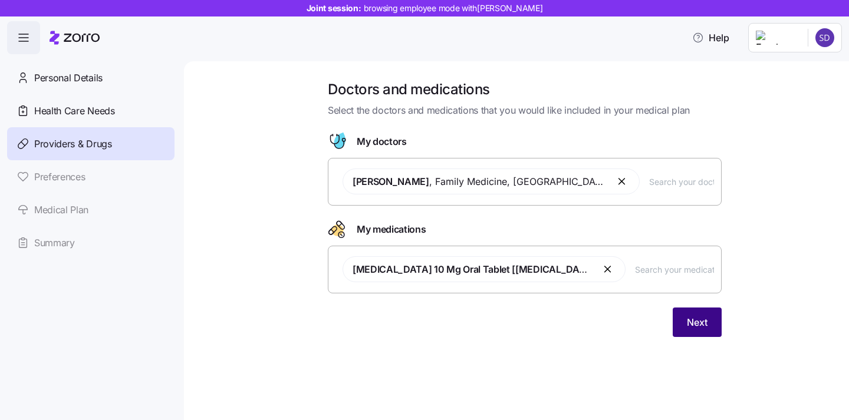
click at [682, 328] on button "Next" at bounding box center [697, 322] width 49 height 29
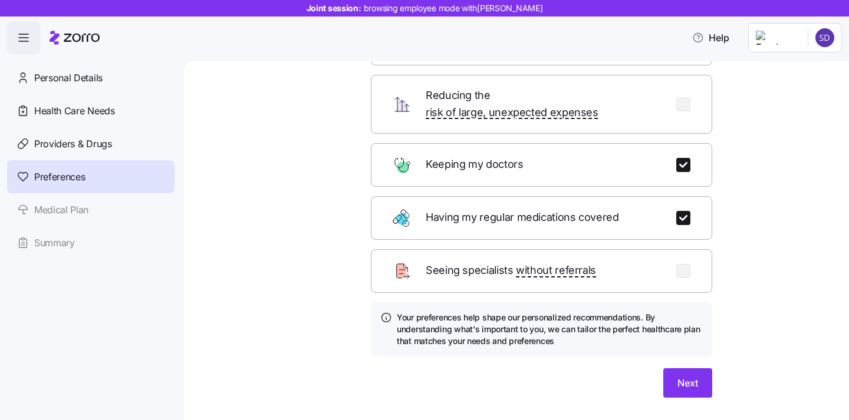
scroll to position [111, 0]
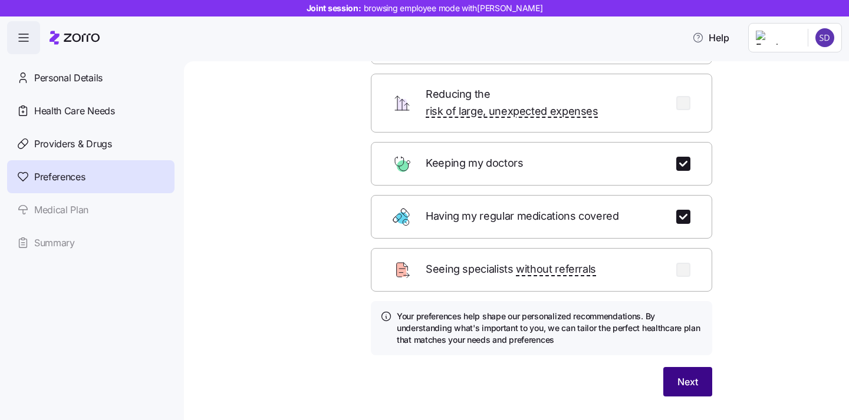
click at [674, 367] on button "Next" at bounding box center [687, 381] width 49 height 29
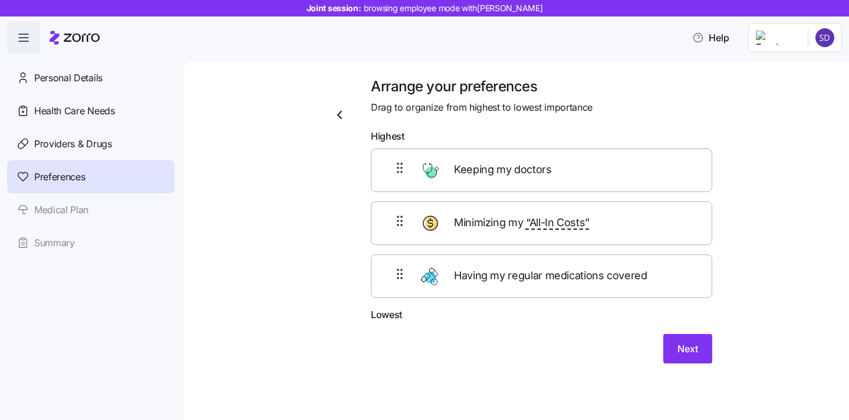
scroll to position [2, 0]
click at [676, 353] on button "Next" at bounding box center [687, 349] width 49 height 29
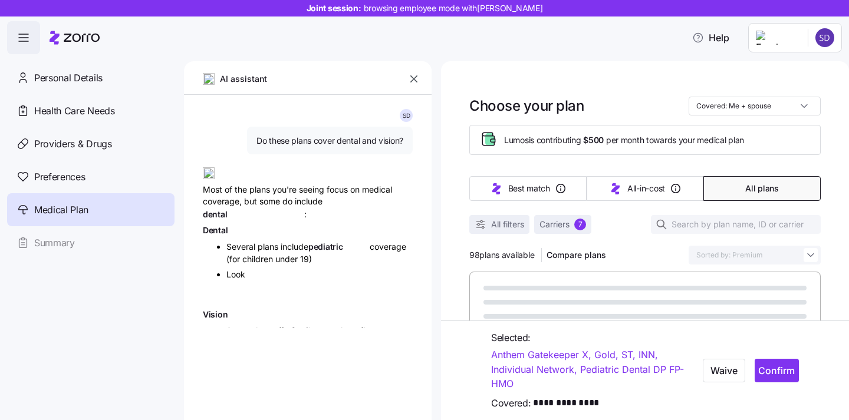
type textarea "x"
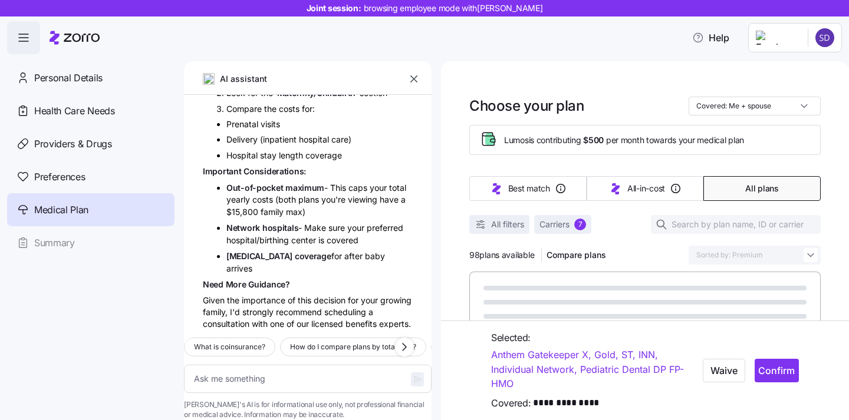
scroll to position [4014, 0]
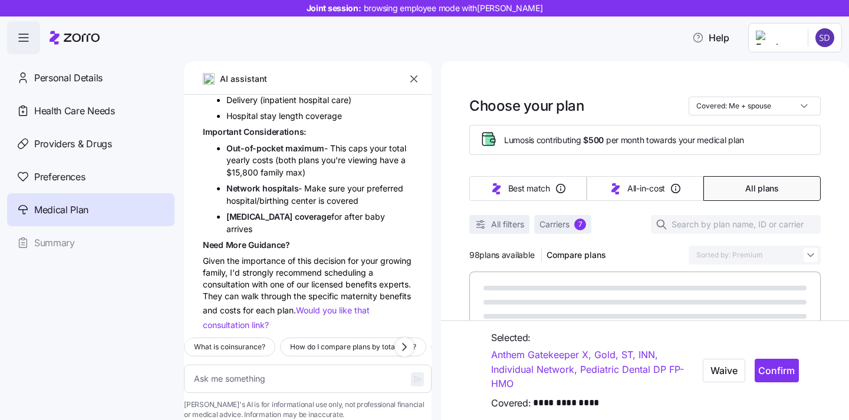
click at [414, 81] on icon "button" at bounding box center [414, 79] width 12 height 12
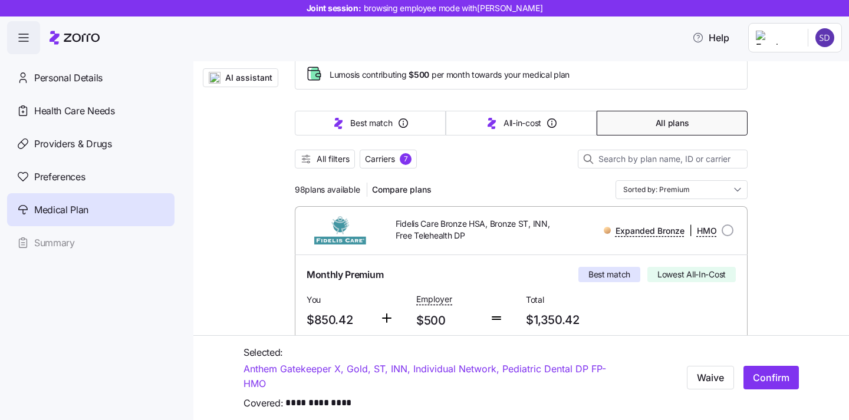
scroll to position [107, 0]
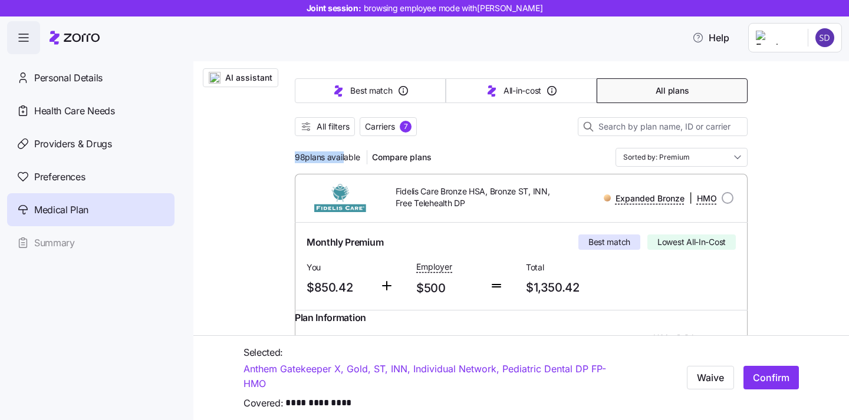
drag, startPoint x: 291, startPoint y: 155, endPoint x: 344, endPoint y: 156, distance: 53.1
click at [349, 157] on span "98 plans available" at bounding box center [327, 158] width 65 height 12
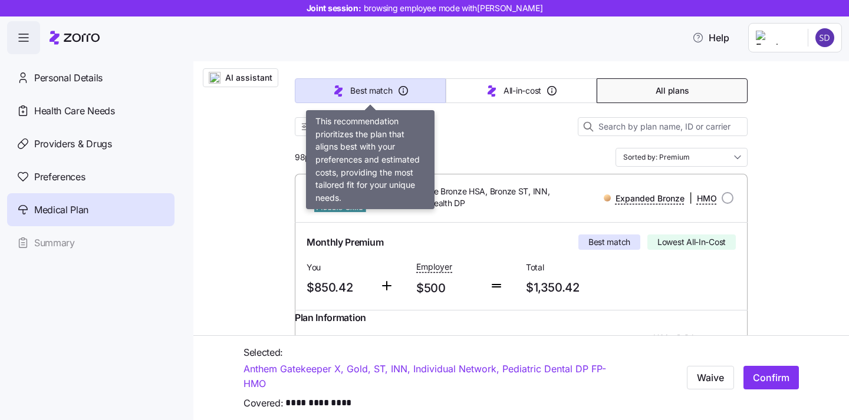
click at [354, 94] on span "Best match" at bounding box center [371, 91] width 42 height 12
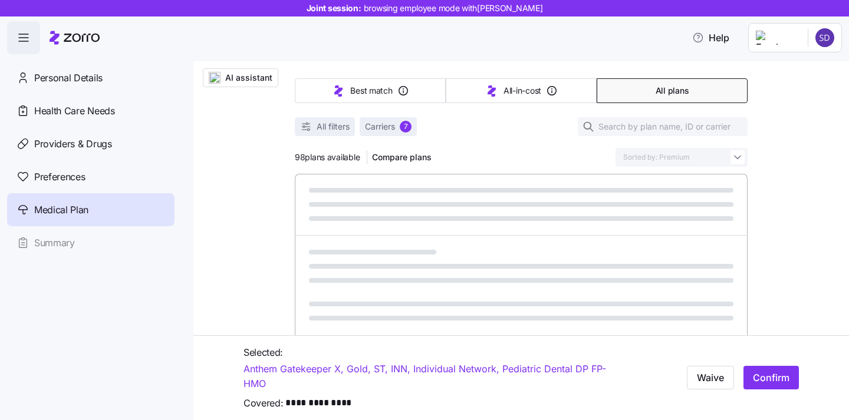
type input "Sorted by: Best match"
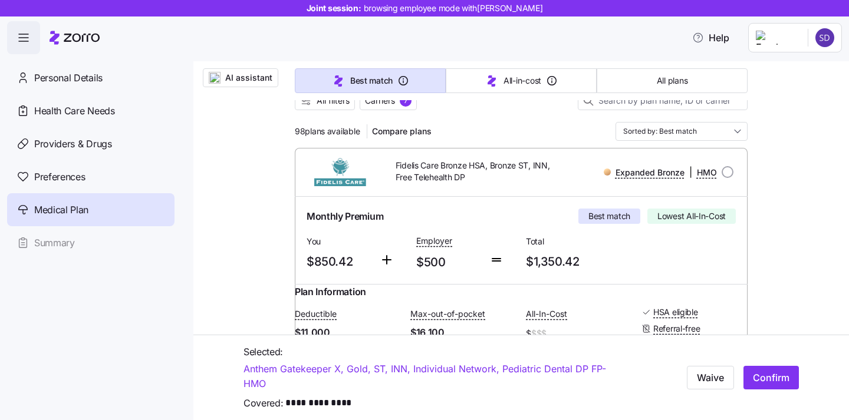
scroll to position [106, 0]
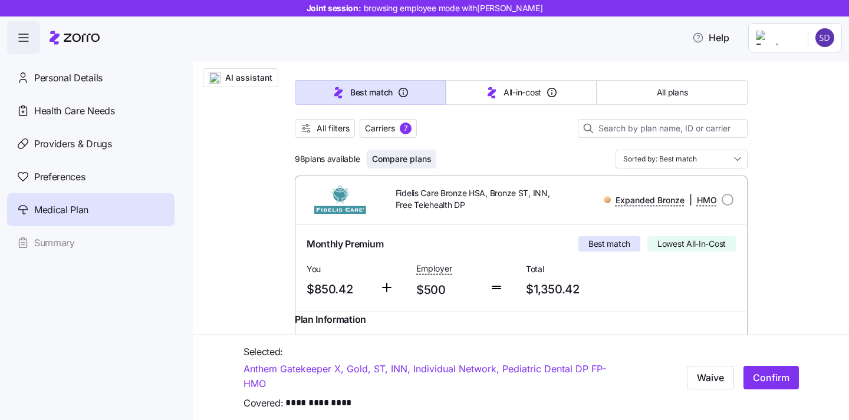
click at [391, 154] on span "Compare plans" at bounding box center [402, 159] width 60 height 12
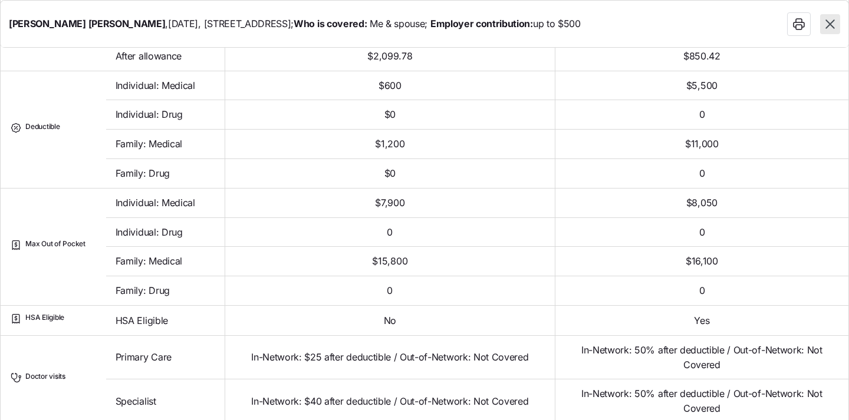
scroll to position [297, 0]
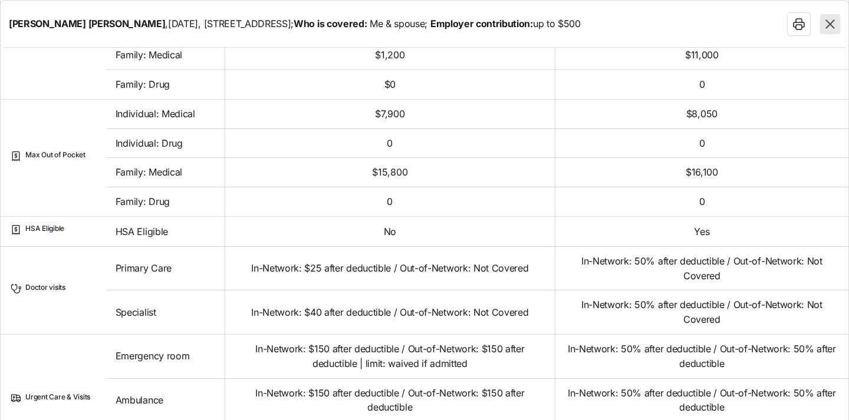
click at [830, 28] on icon "button" at bounding box center [829, 24] width 15 height 15
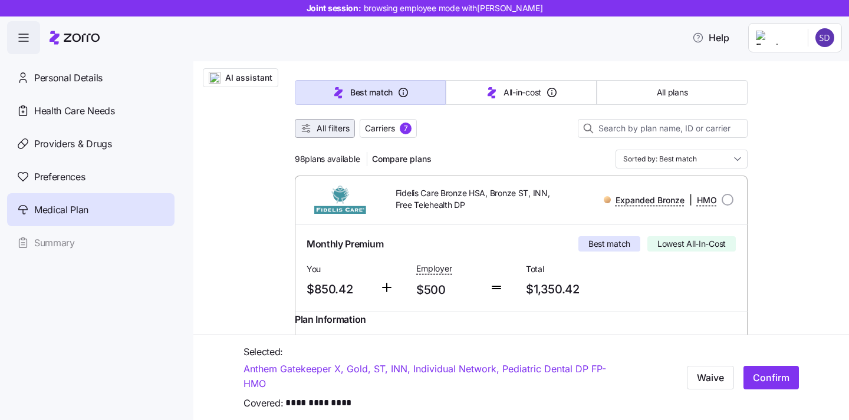
click at [335, 133] on span "All filters" at bounding box center [333, 129] width 33 height 12
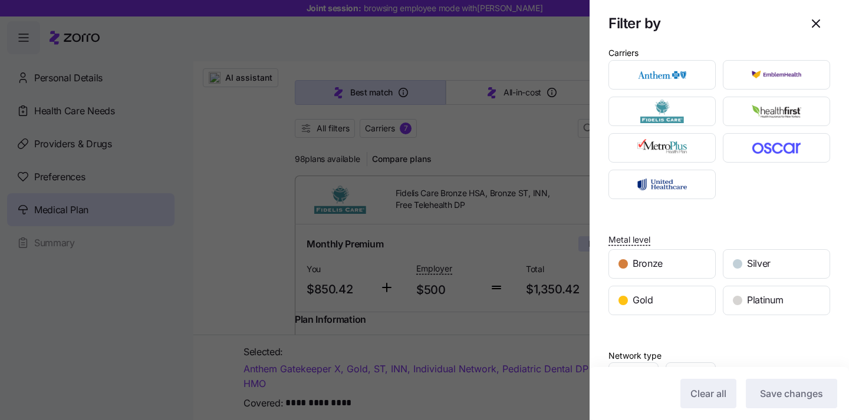
scroll to position [0, 0]
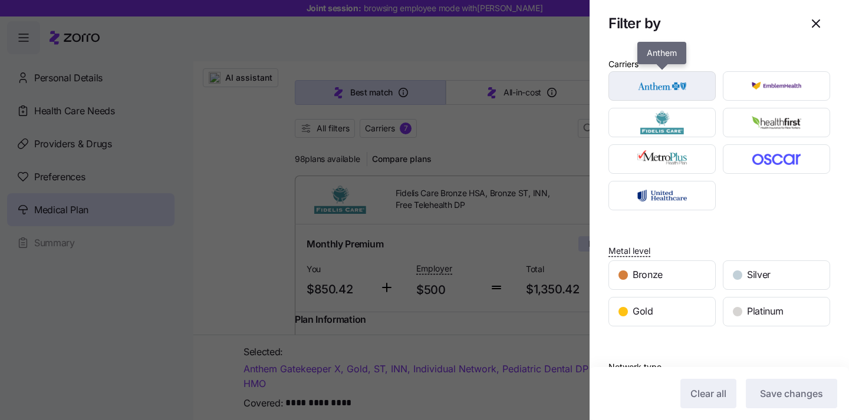
click at [657, 94] on img "button" at bounding box center [662, 86] width 87 height 24
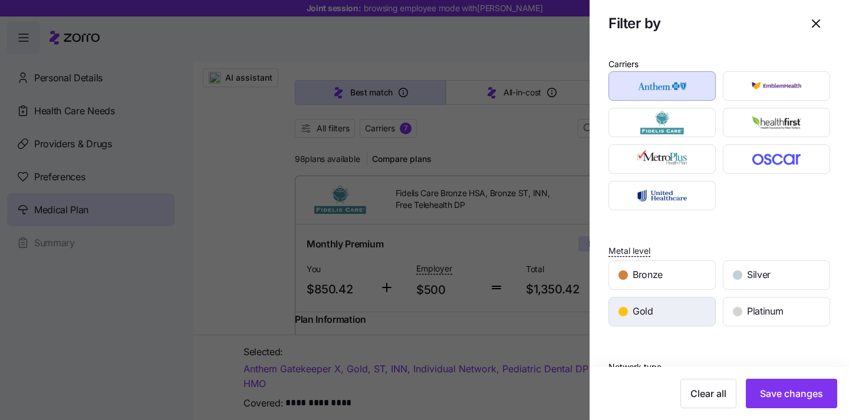
click at [667, 315] on div "Gold" at bounding box center [662, 312] width 106 height 28
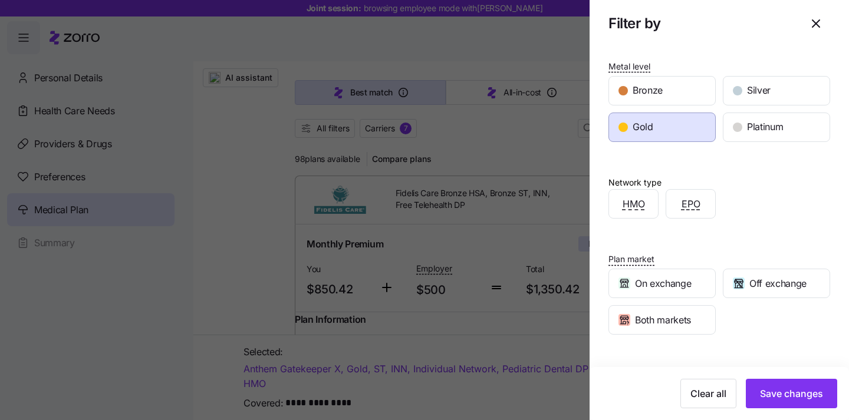
scroll to position [251, 0]
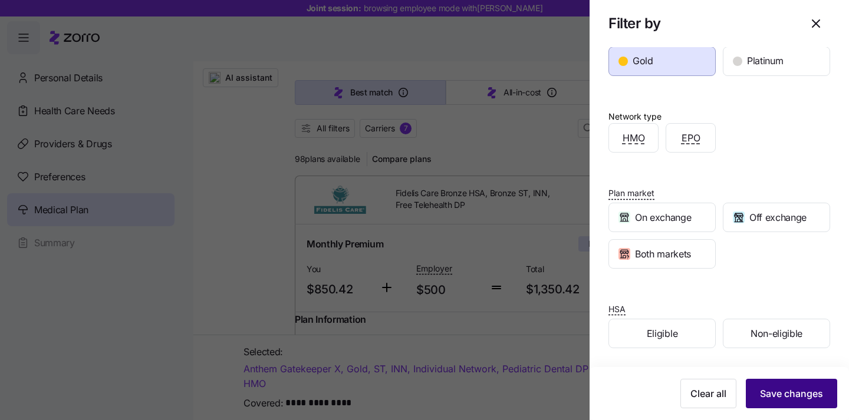
click at [831, 392] on button "Save changes" at bounding box center [791, 393] width 91 height 29
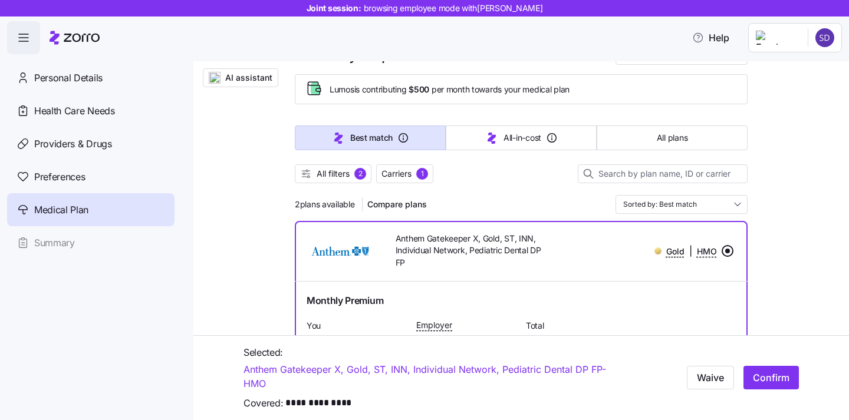
scroll to position [38, 0]
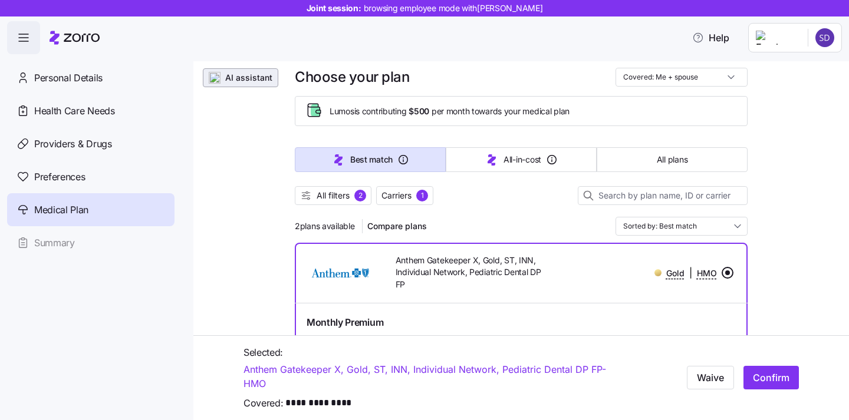
click at [223, 79] on span "AI assistant" at bounding box center [240, 78] width 65 height 12
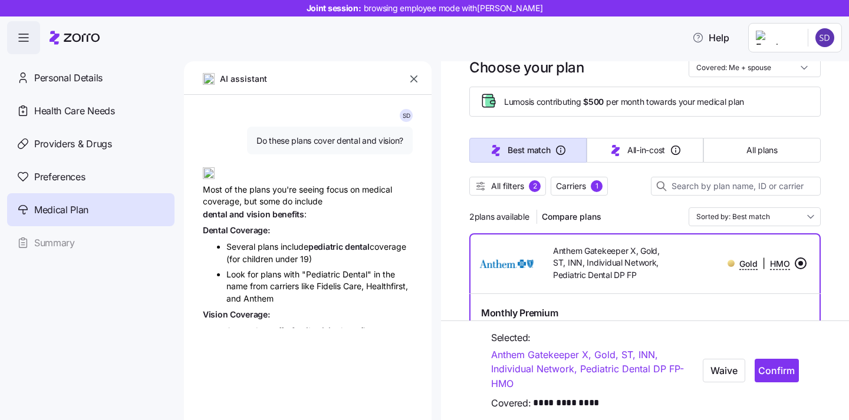
type textarea "x"
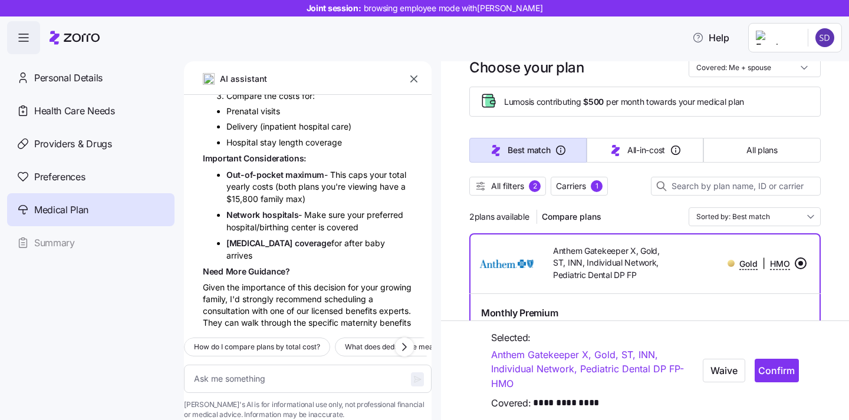
scroll to position [4014, 0]
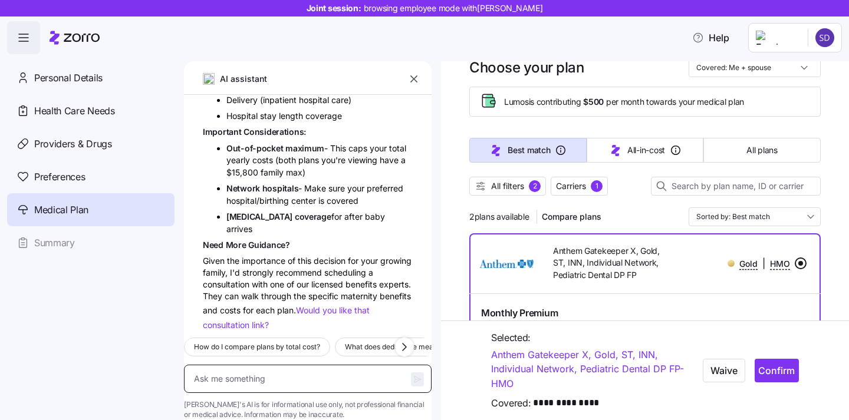
click at [315, 365] on textarea at bounding box center [308, 379] width 248 height 28
type textarea "w"
type textarea "x"
type textarea "wh"
type textarea "x"
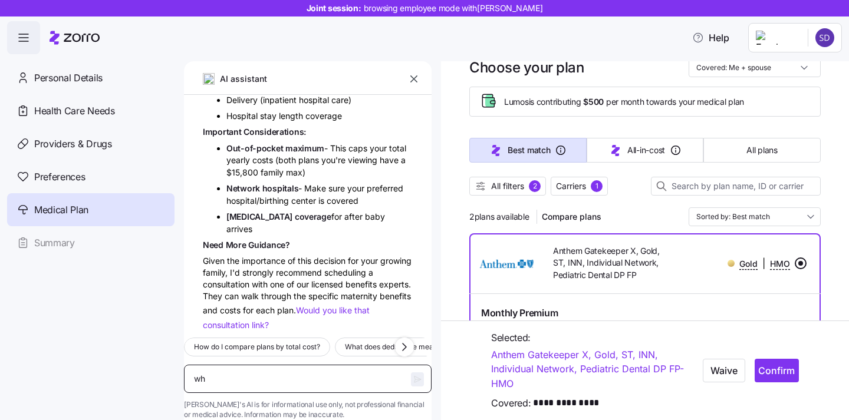
type textarea "wha"
type textarea "x"
type textarea "what"
type textarea "x"
type textarea "what i"
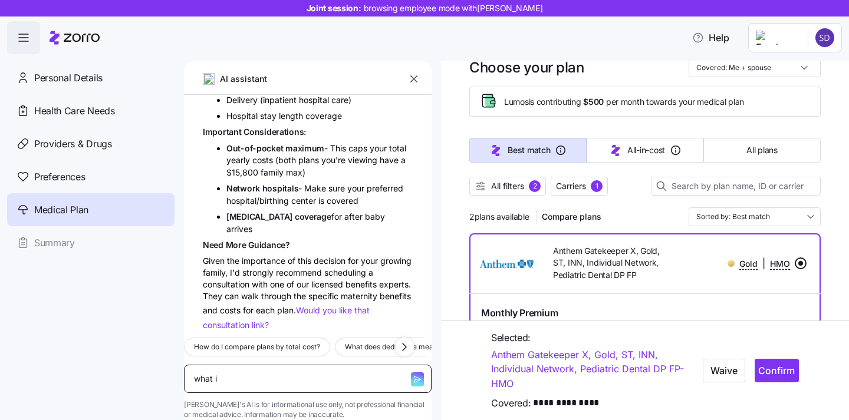
type textarea "x"
type textarea "what is"
type textarea "x"
type textarea "what is"
type textarea "x"
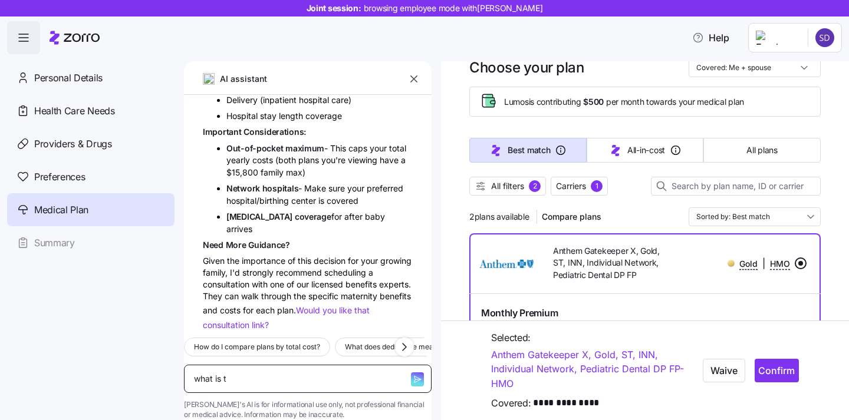
type textarea "what is th"
type textarea "x"
type textarea "what is the"
type textarea "x"
type textarea "what is the d"
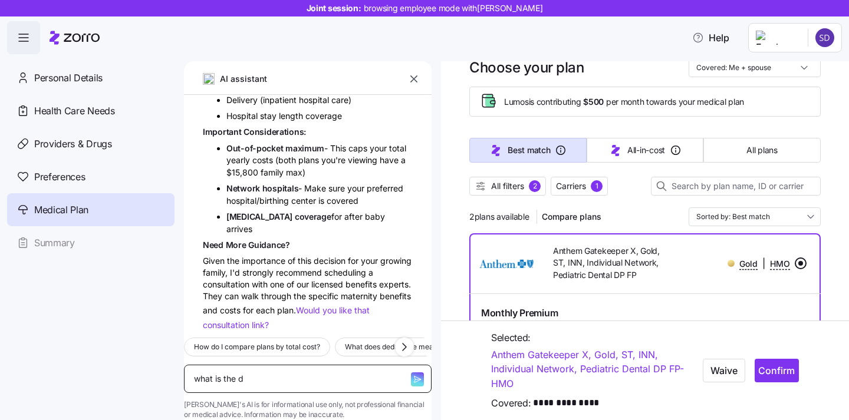
type textarea "x"
type textarea "what is the di"
type textarea "x"
type textarea "what is the dif"
type textarea "x"
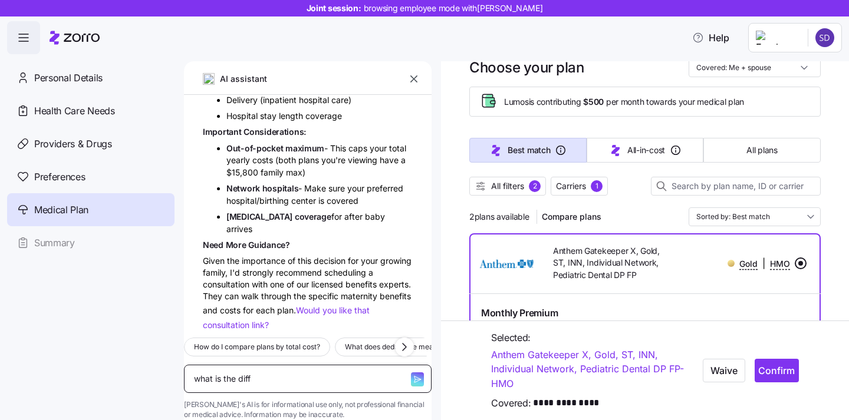
type textarea "what is the diffe"
type textarea "x"
type textarea "what is the differen"
type textarea "x"
type textarea "what is the differenc"
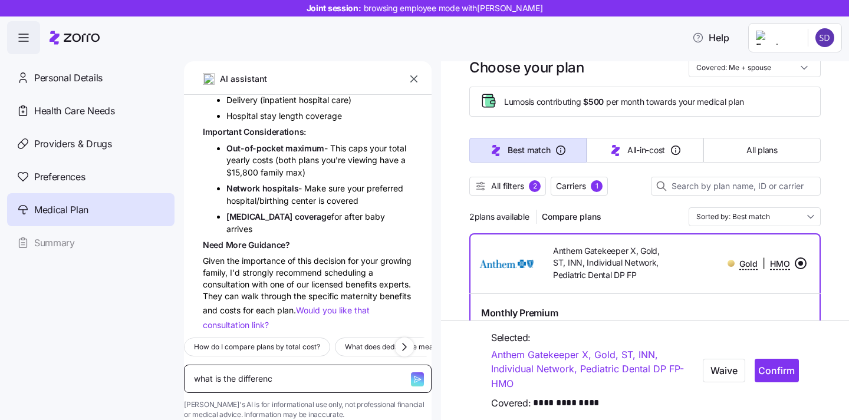
type textarea "x"
type textarea "what is the difference"
type textarea "x"
type textarea "what is the difference b"
type textarea "x"
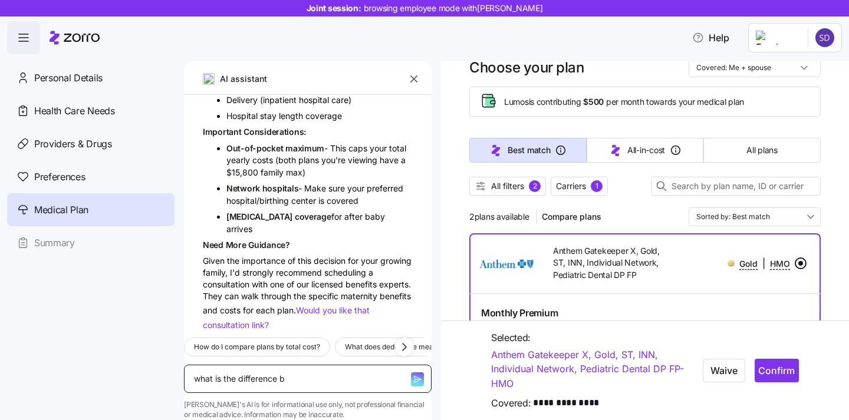
type textarea "what is the difference be"
type textarea "x"
type textarea "what is the difference bet"
type textarea "x"
type textarea "what is the difference betw"
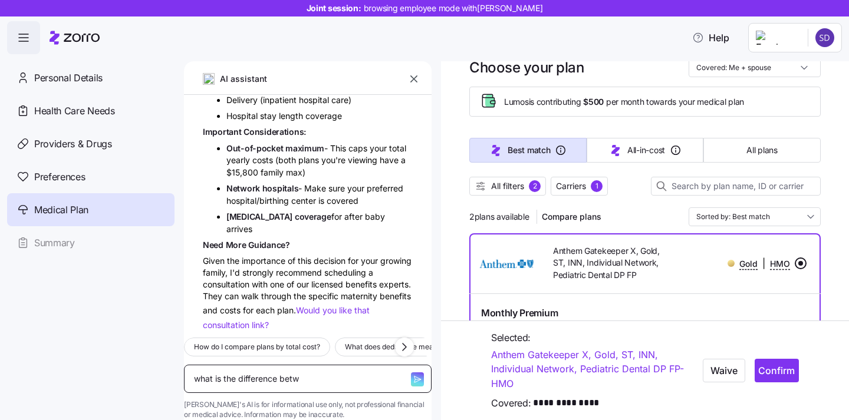
type textarea "x"
type textarea "what is the difference betwe"
type textarea "x"
type textarea "what is the difference between"
type textarea "x"
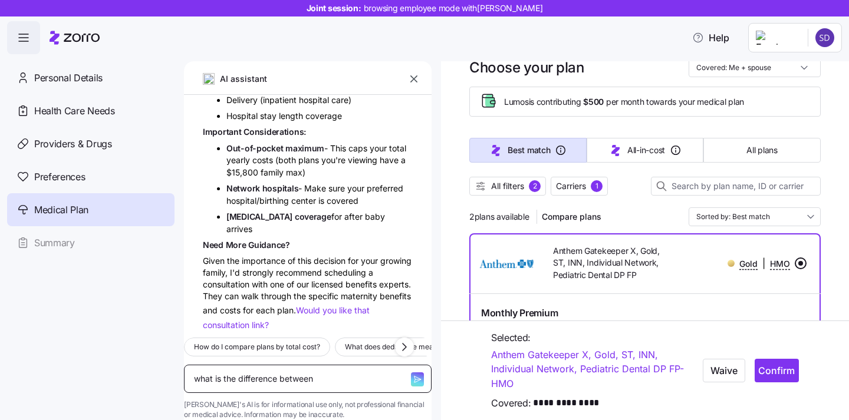
type textarea "what is the difference between"
type textarea "x"
type textarea "what is the difference between in"
type textarea "x"
type textarea "what is the difference between inpa"
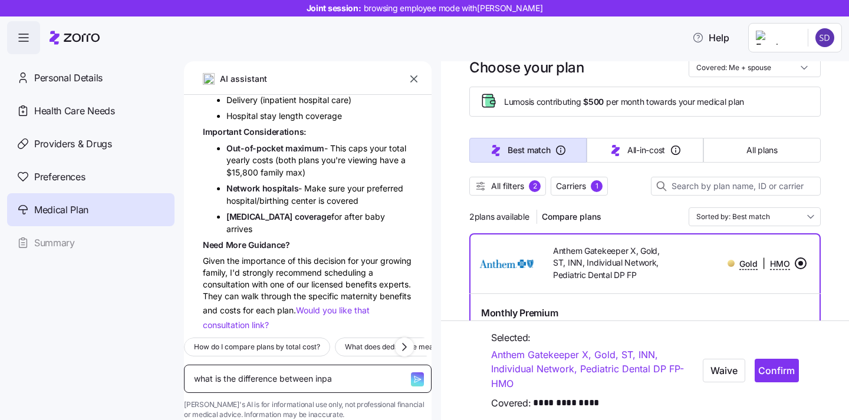
type textarea "x"
type textarea "what is the difference between inpat"
type textarea "x"
type textarea "what is the difference between inpati"
type textarea "x"
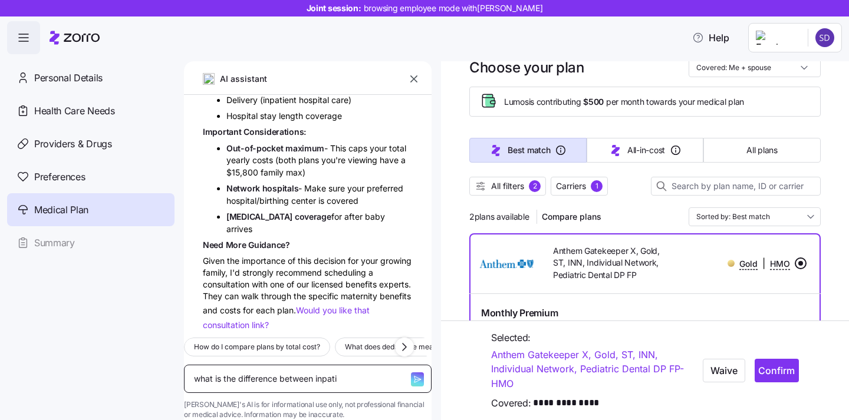
type textarea "what is the difference between inpatie"
type textarea "x"
type textarea "what is the difference between inpatien"
type textarea "x"
type textarea "what is the difference between inpatient"
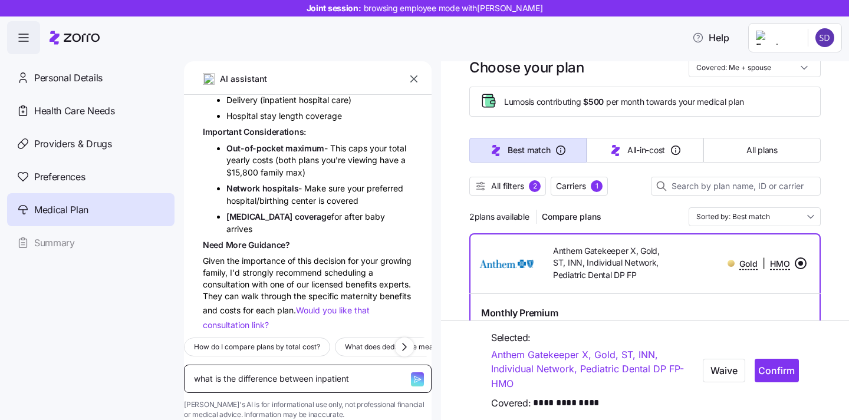
type textarea "x"
type textarea "what is the difference between inpatient"
type textarea "x"
type textarea "what is the difference between inpatient a"
type textarea "x"
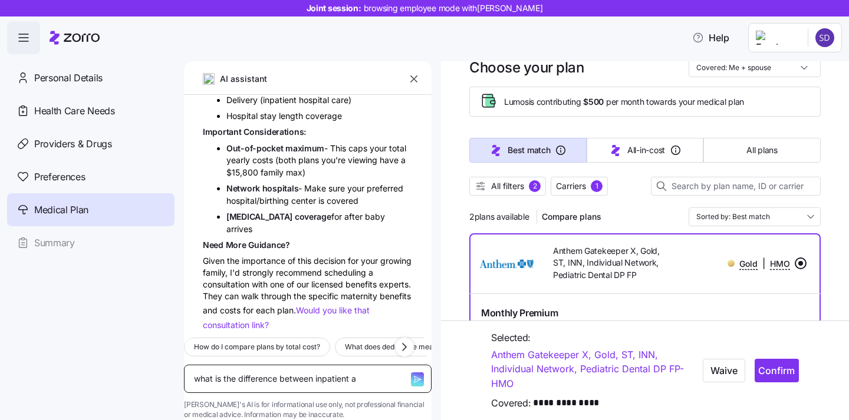
type textarea "what is the difference between inpatient an"
type textarea "x"
type textarea "what is the difference between inpatient and"
type textarea "x"
type textarea "what is the difference between inpatient and"
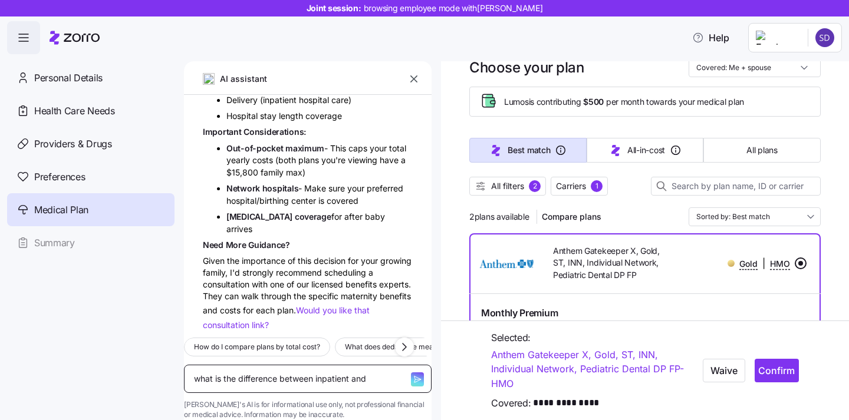
type textarea "x"
type textarea "what is the difference between inpatient and o"
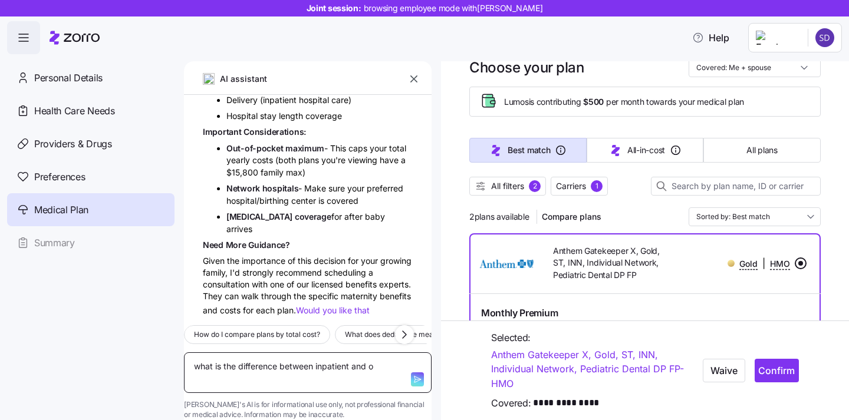
type textarea "x"
type textarea "what is the difference between inpatient and out"
type textarea "x"
type textarea "what is the difference between inpatient and outp"
type textarea "x"
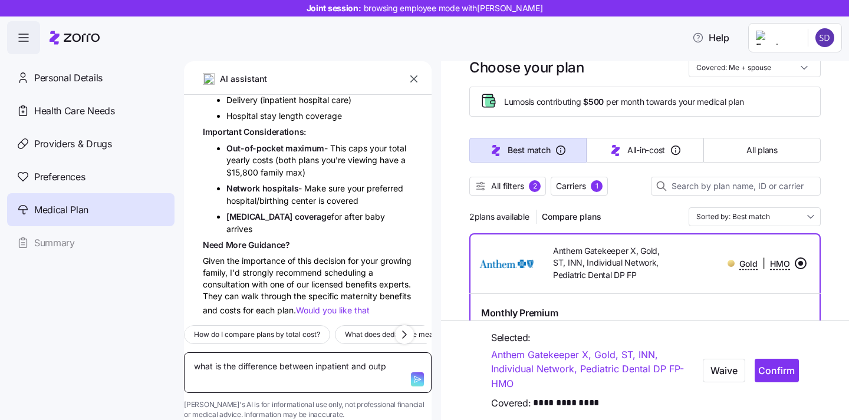
type textarea "what is the difference between inpatient and outpa"
type textarea "x"
type textarea "what is the difference between inpatient and outpat"
type textarea "x"
type textarea "what is the difference between inpatient and outpati"
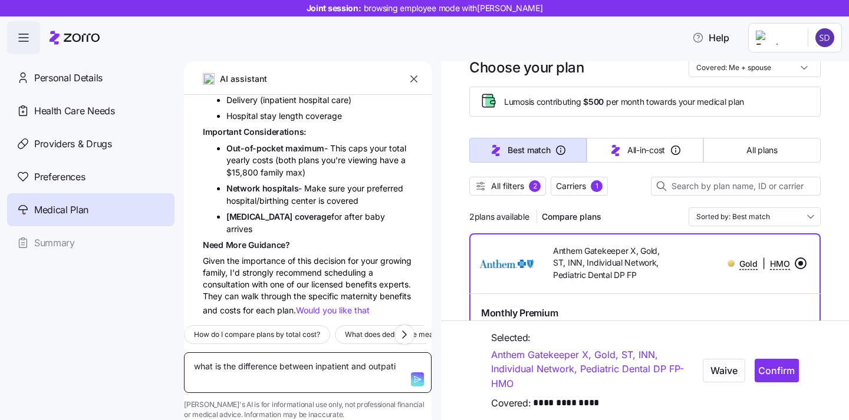
type textarea "x"
type textarea "what is the difference between inpatient and outpatie"
type textarea "x"
type textarea "what is the difference between inpatient and outpatien"
type textarea "x"
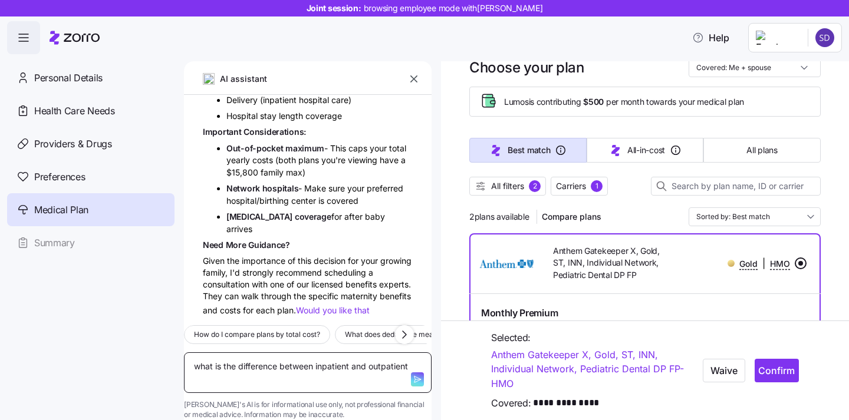
type textarea "what is the difference between inpatient and outpatient"
type textarea "x"
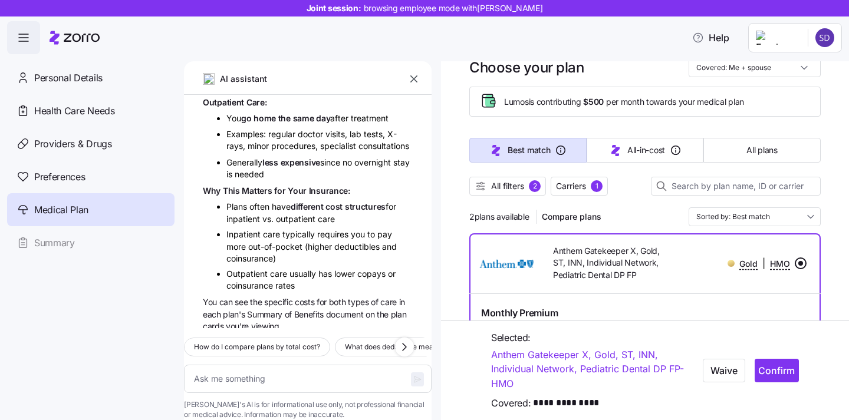
scroll to position [4474, 0]
click at [294, 365] on textarea at bounding box center [308, 379] width 248 height 28
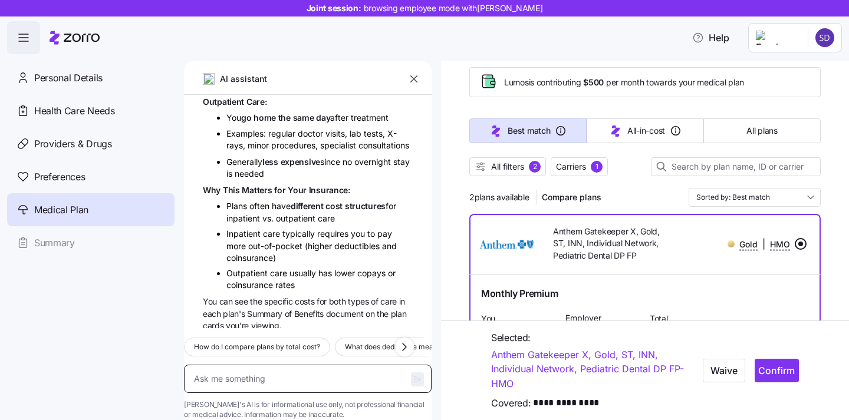
scroll to position [58, 0]
click at [783, 371] on span "Confirm" at bounding box center [776, 371] width 37 height 14
type textarea "x"
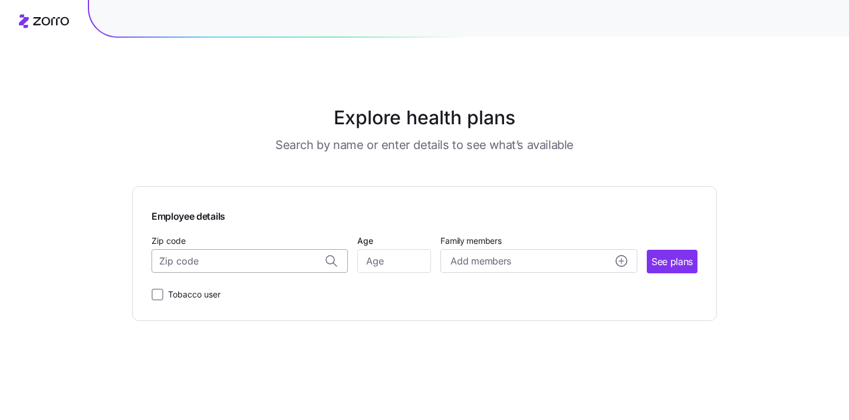
click at [231, 261] on input "Zip code" at bounding box center [250, 261] width 196 height 24
click at [228, 289] on span "92069, [GEOGRAPHIC_DATA], [GEOGRAPHIC_DATA]" at bounding box center [247, 292] width 165 height 15
type input "92069, San Diego County, CA"
click at [391, 261] on input "Age" at bounding box center [394, 261] width 74 height 24
type input "30"
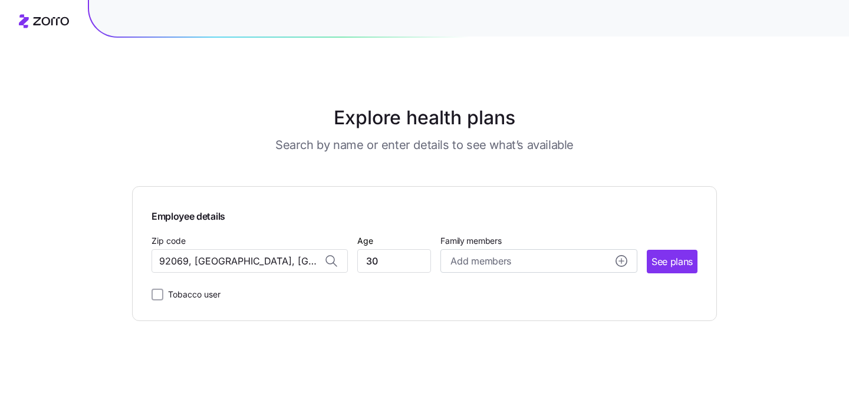
click at [429, 315] on div "Employee details Zip code 92069, San Diego County, CA Age 30 Family members Add…" at bounding box center [424, 253] width 585 height 135
click at [672, 261] on span "See plans" at bounding box center [671, 262] width 41 height 15
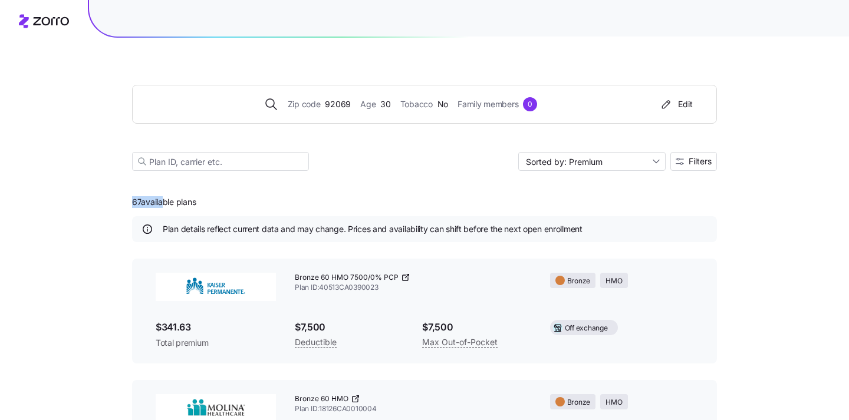
drag, startPoint x: 129, startPoint y: 202, endPoint x: 161, endPoint y: 202, distance: 31.8
click at [163, 202] on div "Zip code 92069 Age 30 Tobacco No Family members 0 Edit Sorted by: Premium Filte…" at bounding box center [424, 424] width 849 height 849
click at [696, 164] on span "Filters" at bounding box center [700, 161] width 23 height 8
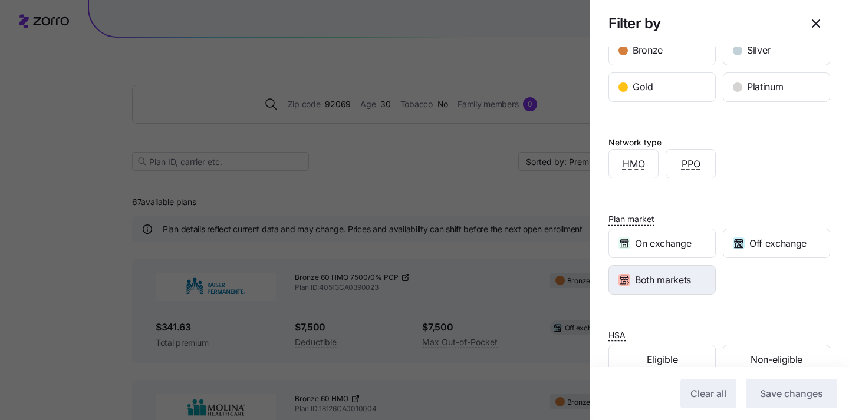
scroll to position [233, 0]
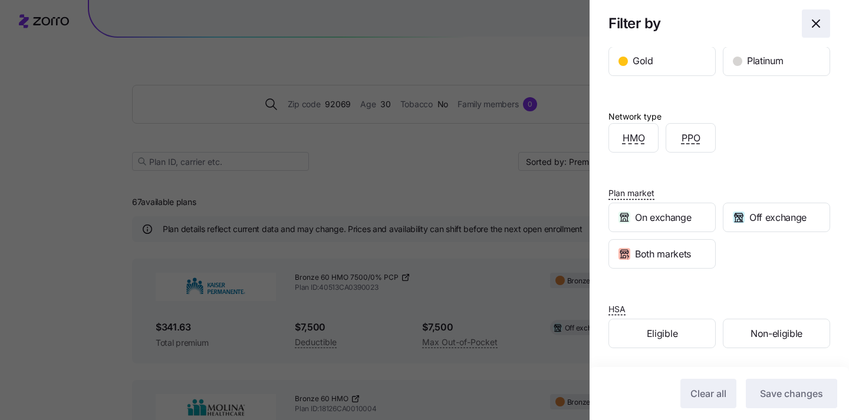
click at [819, 24] on icon "button" at bounding box center [816, 24] width 14 height 14
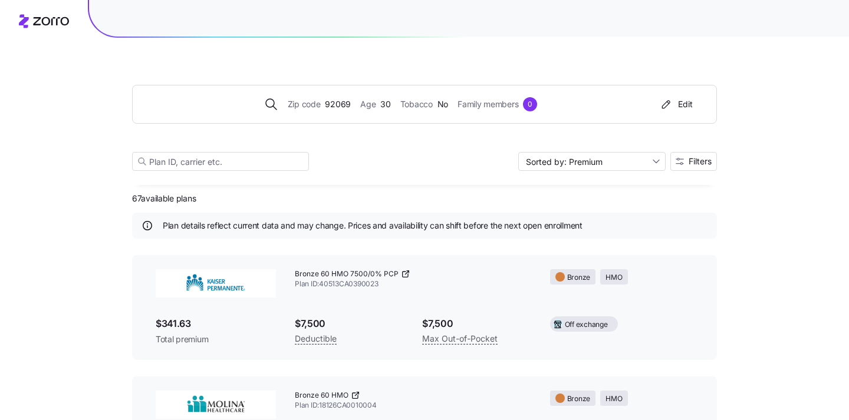
scroll to position [0, 0]
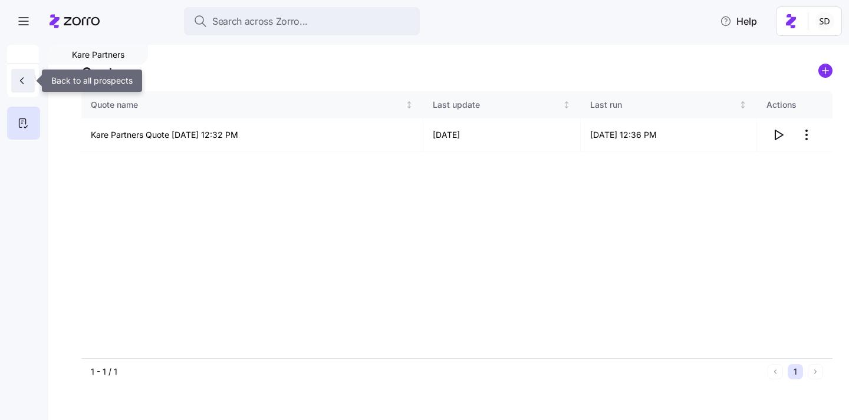
click at [21, 87] on button "button" at bounding box center [23, 81] width 24 height 24
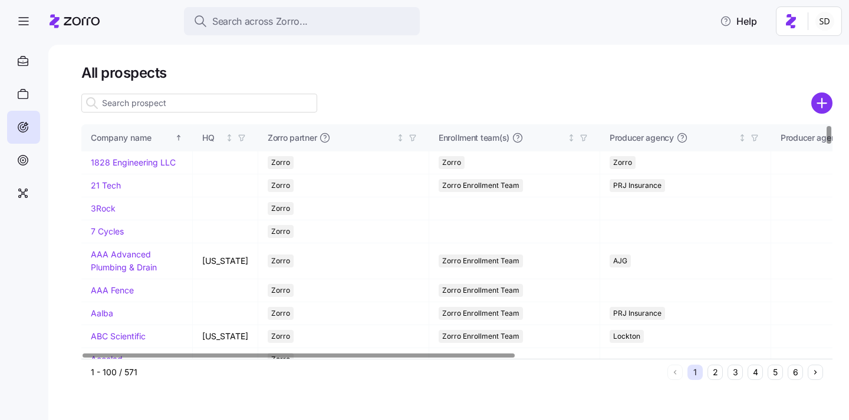
click at [182, 100] on input at bounding box center [199, 103] width 236 height 19
click at [17, 162] on icon at bounding box center [23, 160] width 13 height 14
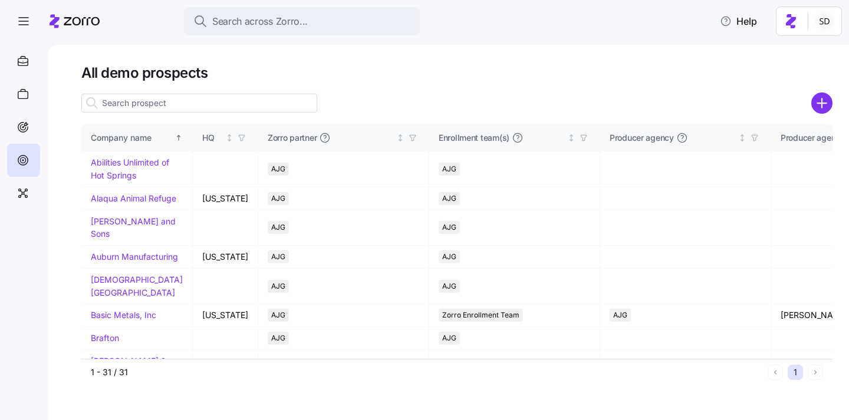
click at [164, 107] on input at bounding box center [199, 103] width 236 height 19
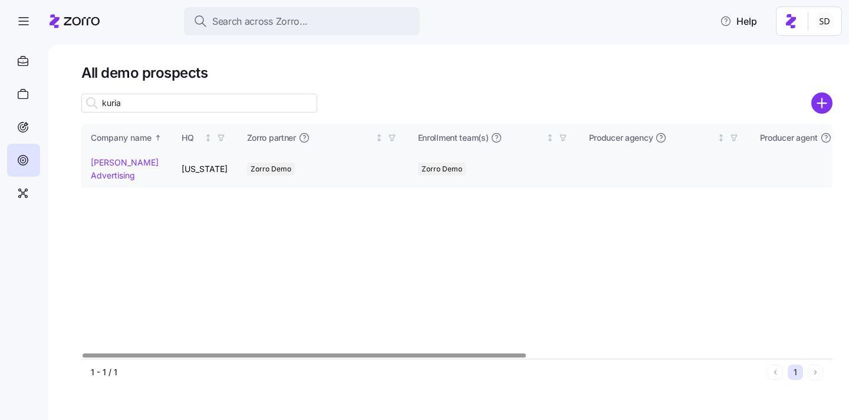
type input "kuria"
click at [101, 162] on link "[PERSON_NAME] Advertising" at bounding box center [125, 168] width 68 height 23
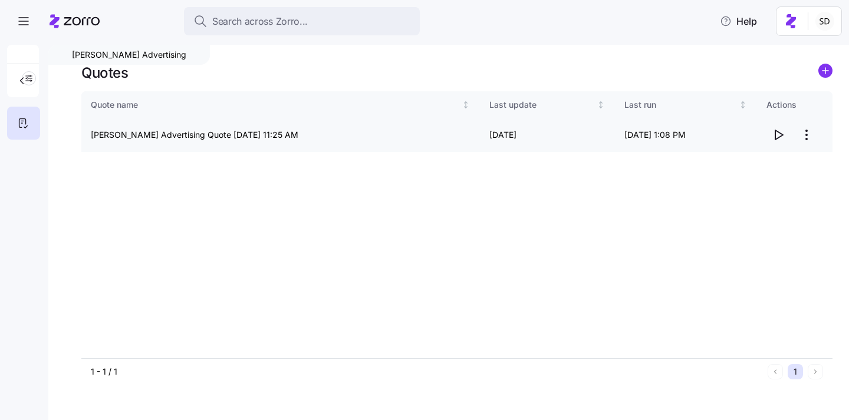
click at [776, 139] on icon "button" at bounding box center [779, 134] width 8 height 9
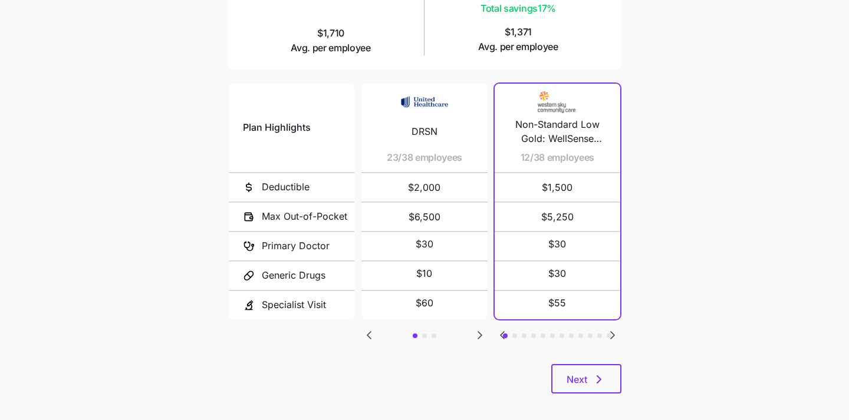
scroll to position [207, 0]
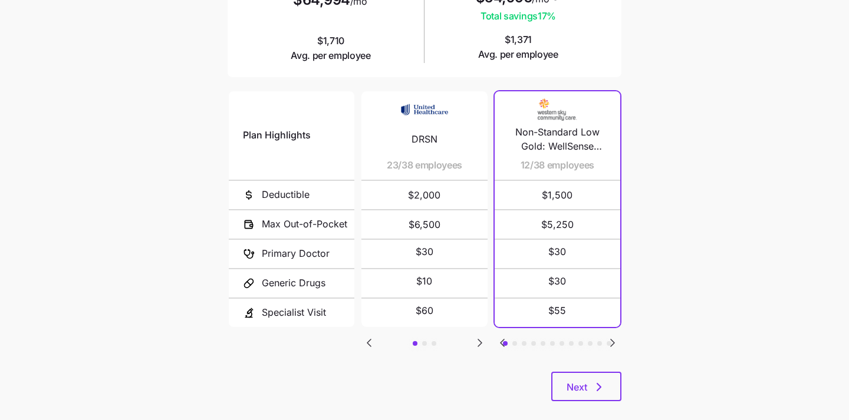
click at [477, 337] on icon "Go to next slide" at bounding box center [480, 343] width 14 height 14
click at [367, 340] on icon "Go to previous slide" at bounding box center [369, 343] width 14 height 14
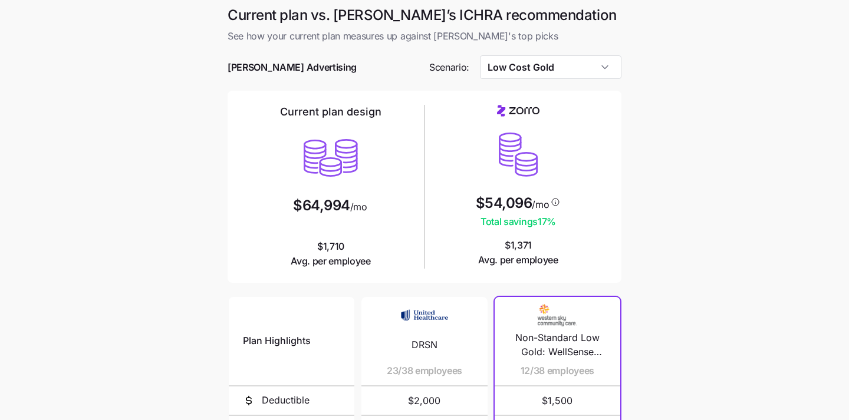
scroll to position [0, 0]
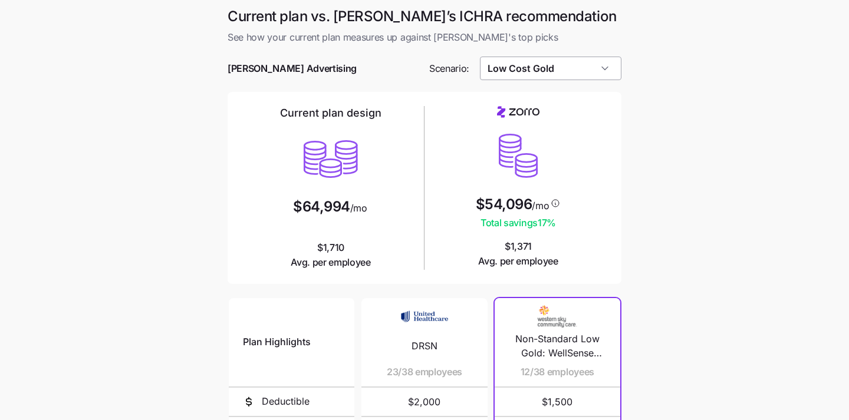
click at [593, 67] on input "Low Cost Gold" at bounding box center [551, 69] width 142 height 24
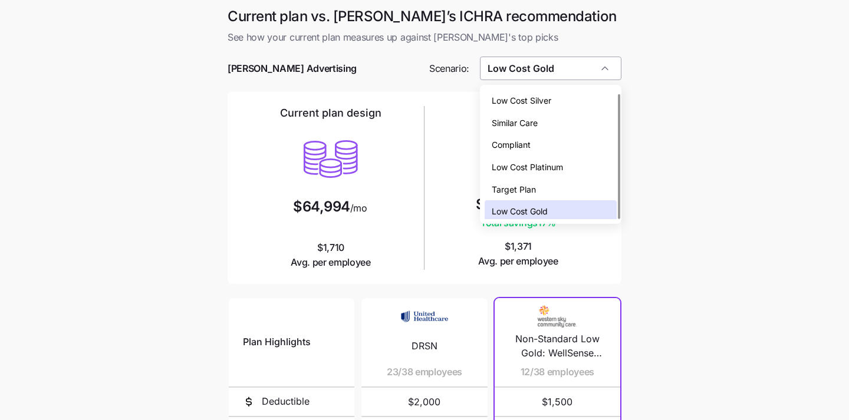
scroll to position [4, 0]
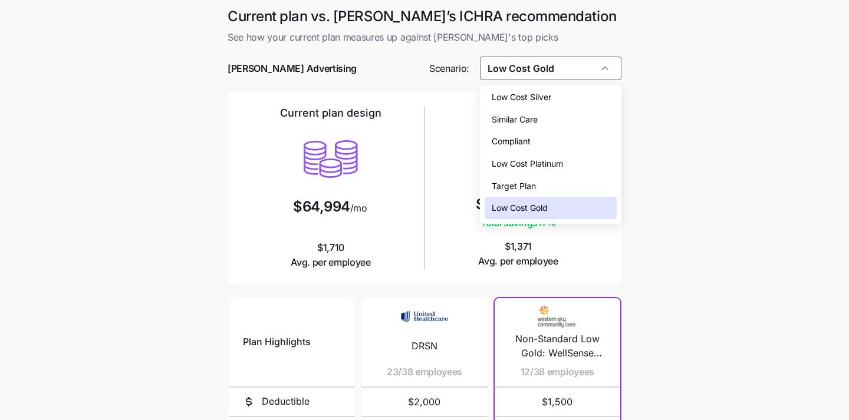
click at [587, 98] on div "Low Cost Silver" at bounding box center [551, 97] width 133 height 22
type input "Low Cost Silver"
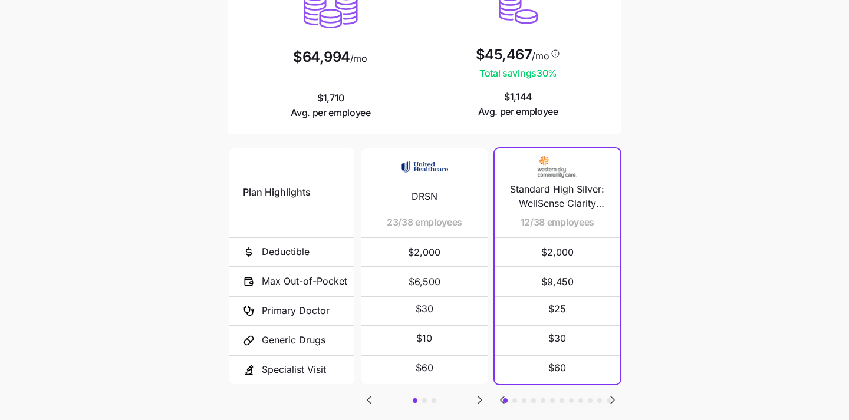
scroll to position [195, 0]
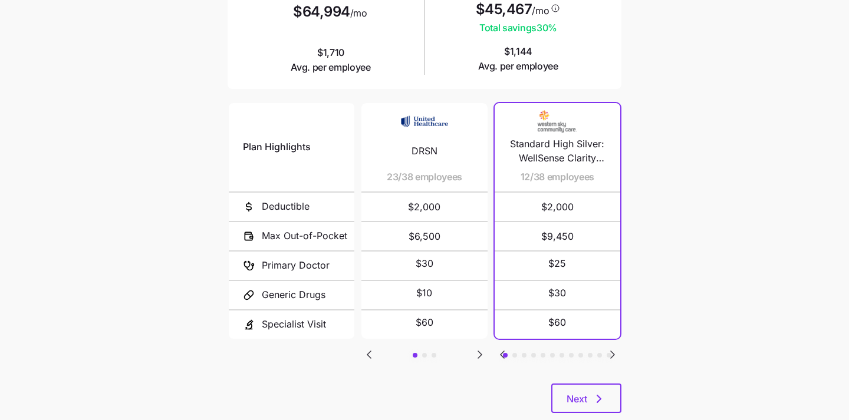
click at [614, 350] on icon "Go to next slide" at bounding box center [612, 355] width 14 height 14
click at [613, 348] on icon "Go to next slide" at bounding box center [612, 355] width 14 height 14
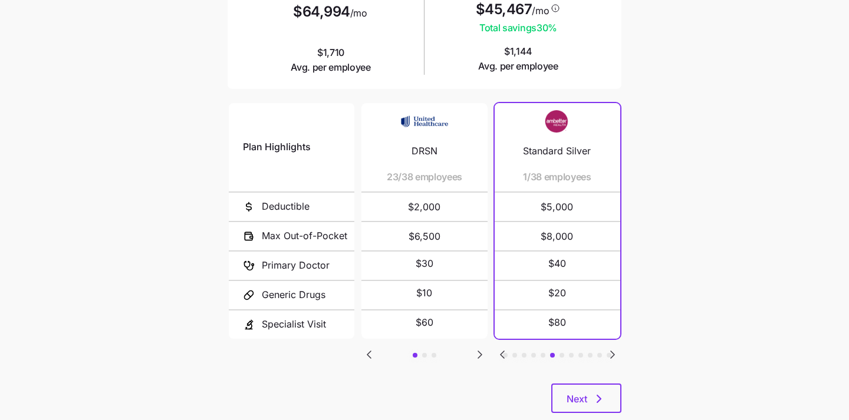
click at [613, 348] on icon "Go to next slide" at bounding box center [612, 355] width 14 height 14
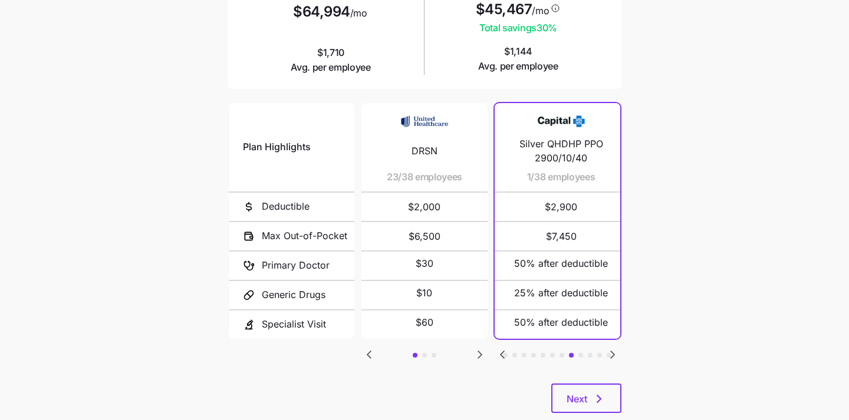
click at [613, 348] on icon "Go to next slide" at bounding box center [612, 355] width 14 height 14
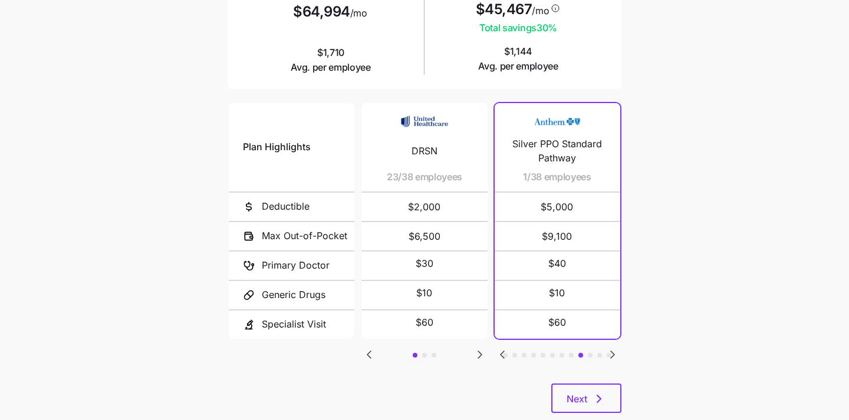
click at [613, 348] on icon "Go to next slide" at bounding box center [612, 355] width 14 height 14
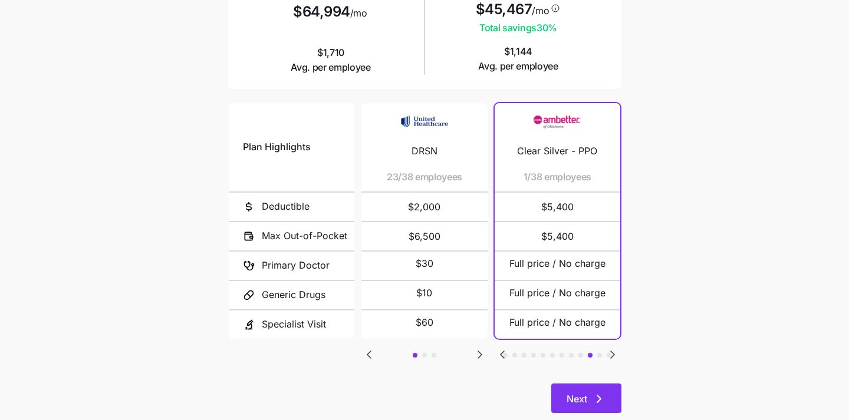
click at [598, 397] on icon "button" at bounding box center [599, 399] width 14 height 14
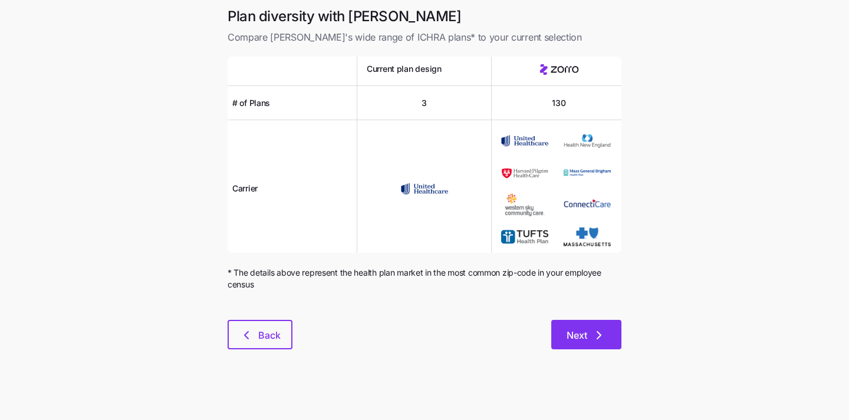
click at [589, 340] on span "Next" at bounding box center [587, 335] width 40 height 14
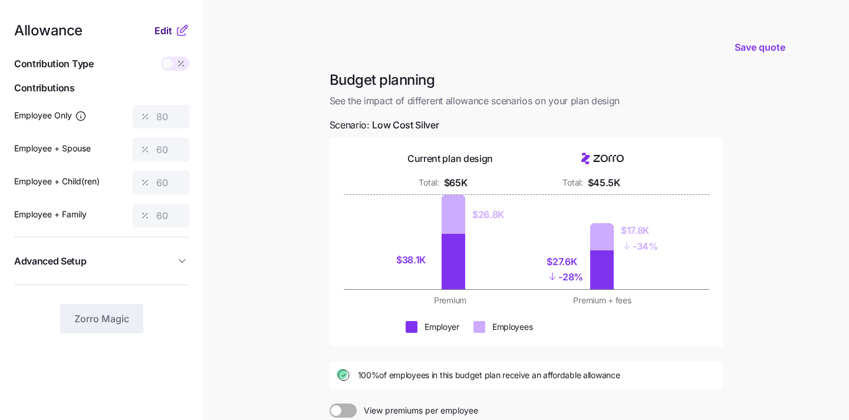
click at [163, 35] on span "Edit" at bounding box center [163, 31] width 18 height 14
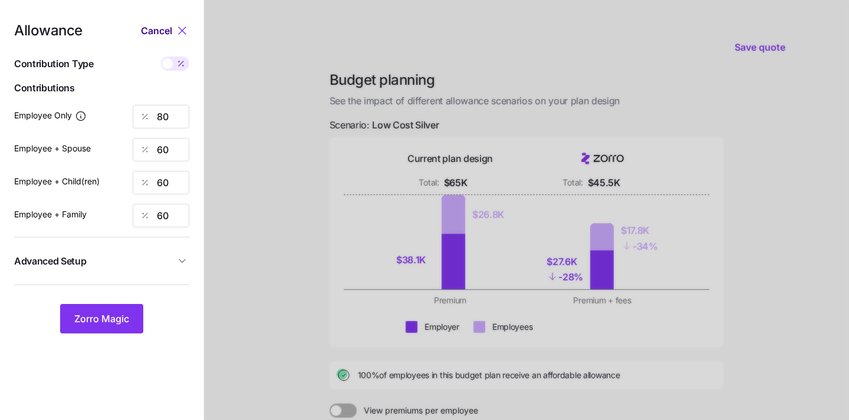
click at [153, 33] on span "Cancel" at bounding box center [156, 31] width 31 height 14
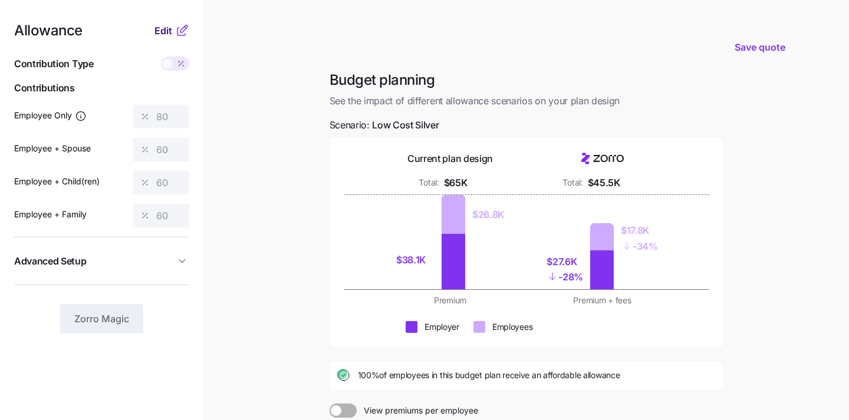
click at [167, 35] on span "Edit" at bounding box center [163, 31] width 18 height 14
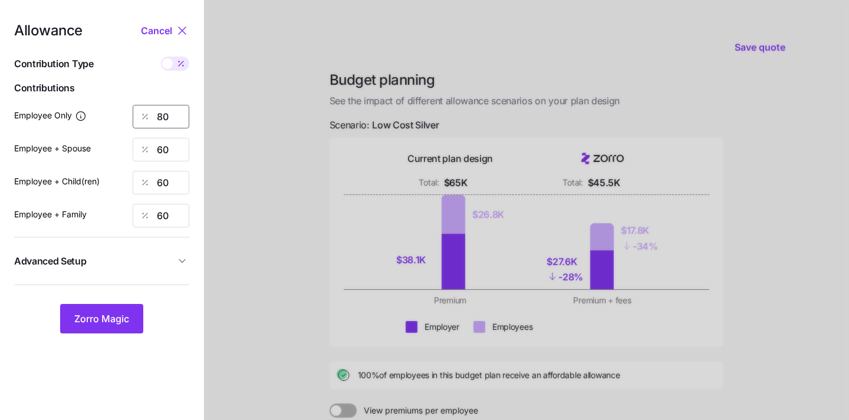
click at [179, 119] on input "80" at bounding box center [161, 117] width 57 height 24
type input "8"
type input "60"
click at [357, 156] on div at bounding box center [526, 290] width 645 height 580
click at [94, 320] on span "Zorro Magic" at bounding box center [101, 319] width 55 height 14
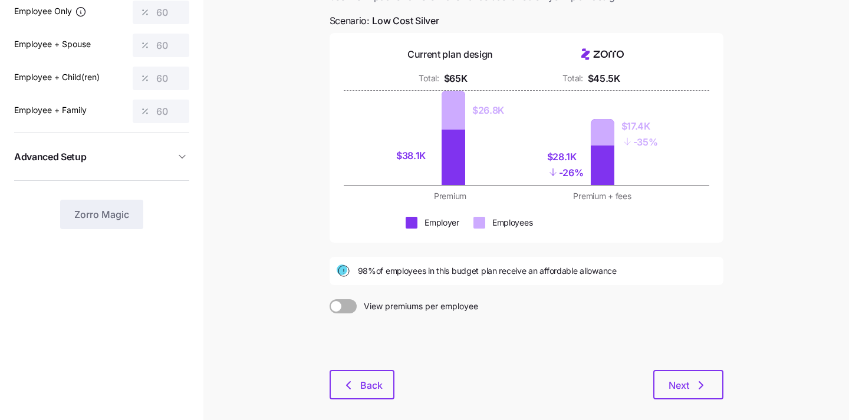
scroll to position [101, 0]
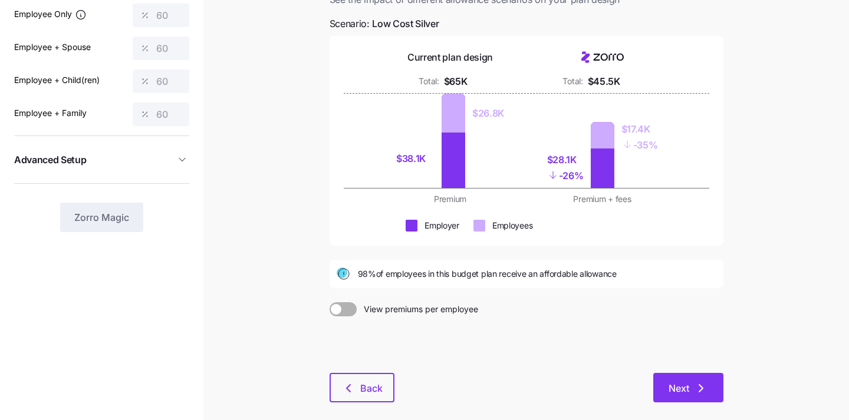
click at [687, 397] on button "Next" at bounding box center [688, 387] width 70 height 29
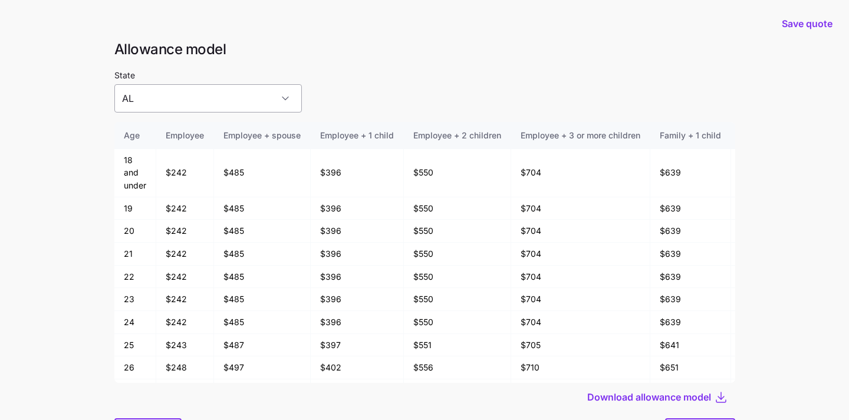
click at [246, 100] on input "AL" at bounding box center [207, 98] width 187 height 28
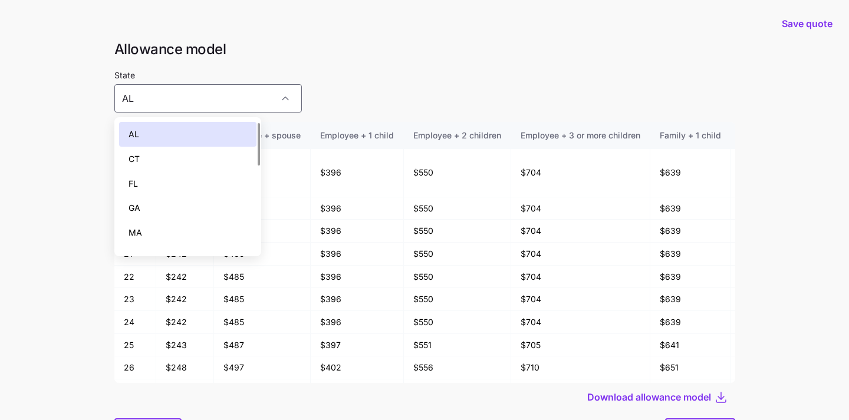
click at [206, 132] on div "AL" at bounding box center [188, 134] width 138 height 25
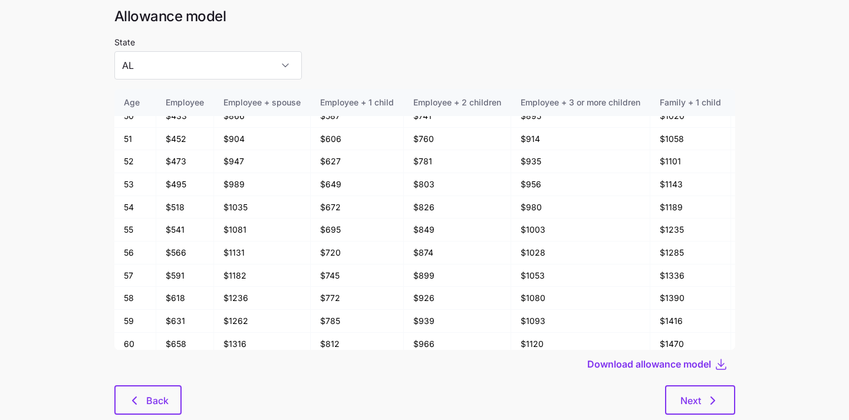
scroll to position [63, 0]
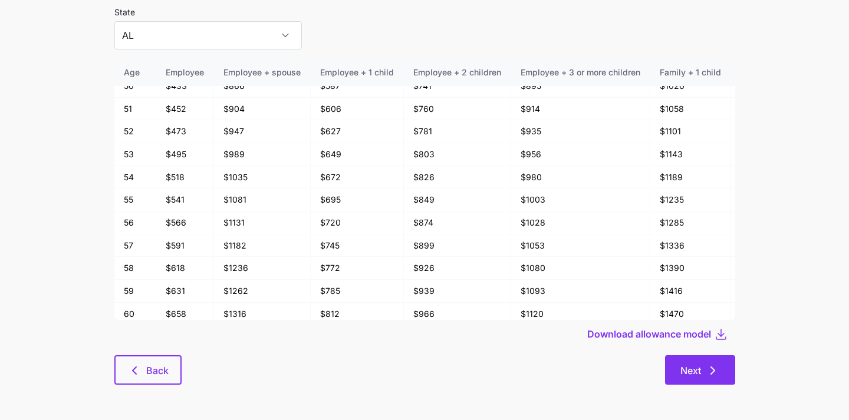
click at [690, 367] on span "Next" at bounding box center [690, 371] width 21 height 14
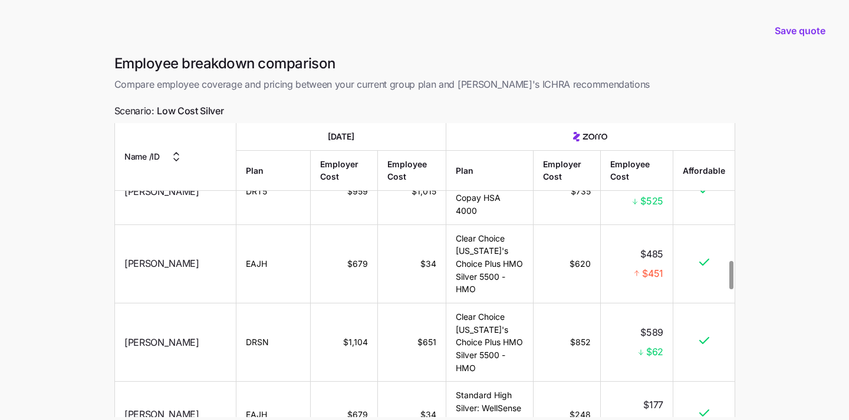
scroll to position [104, 0]
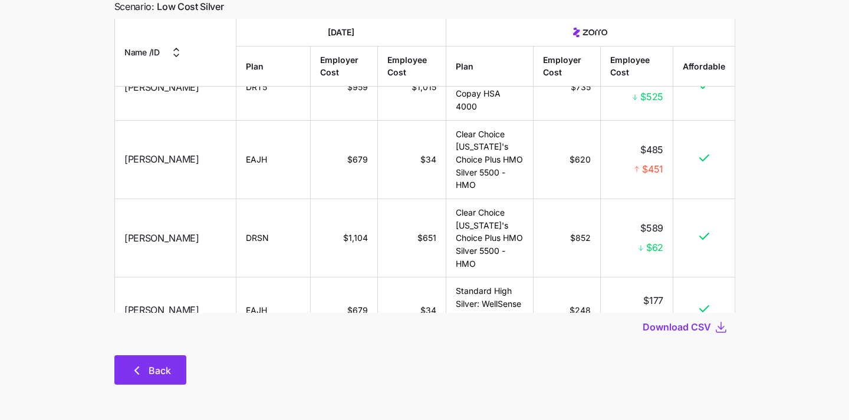
click at [128, 374] on button "Back" at bounding box center [150, 370] width 72 height 29
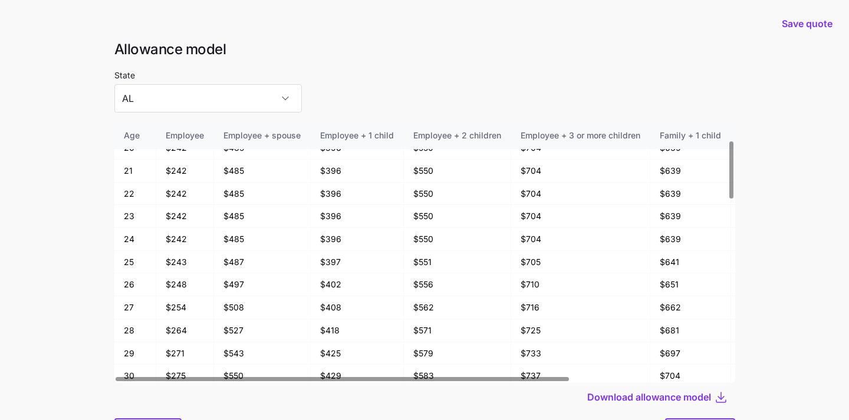
scroll to position [63, 0]
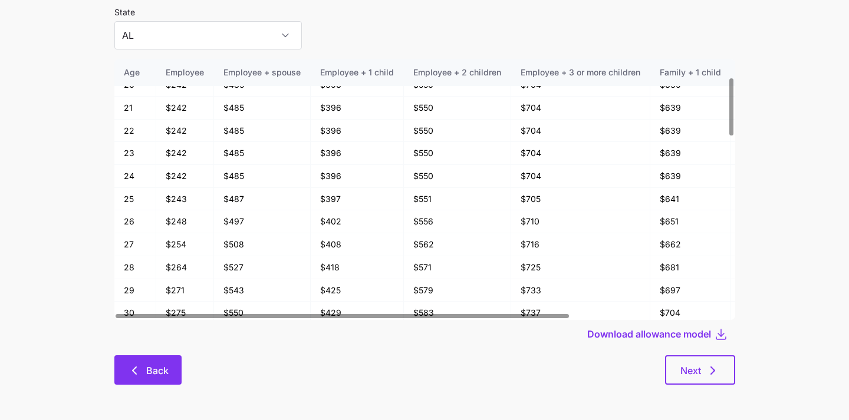
click at [140, 362] on button "Back" at bounding box center [147, 370] width 67 height 29
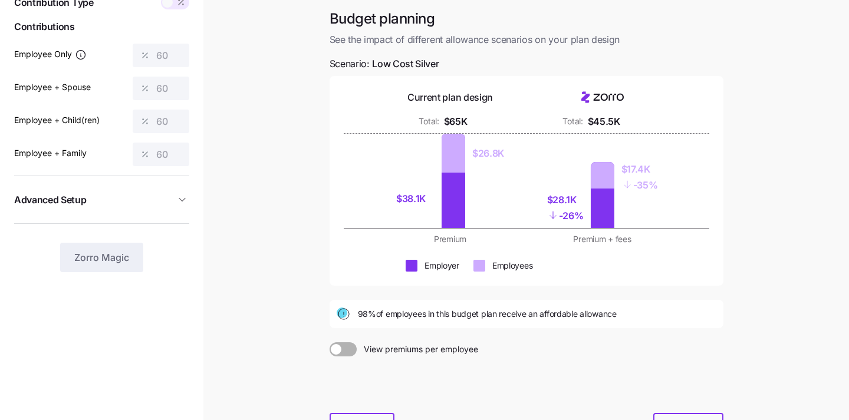
scroll to position [159, 0]
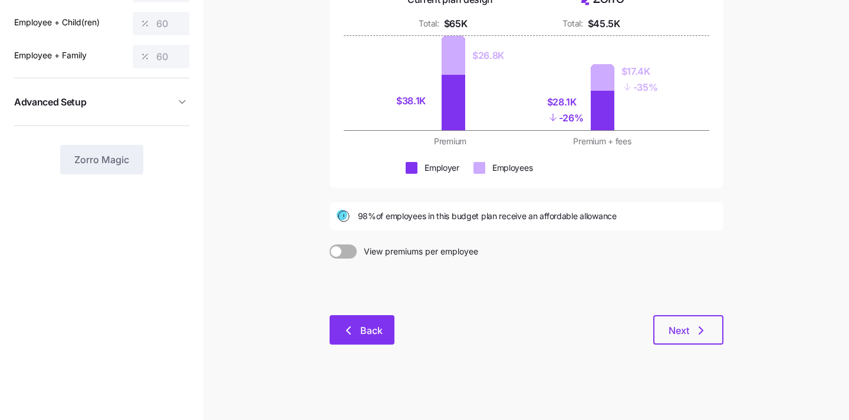
click at [347, 325] on icon "button" at bounding box center [348, 331] width 14 height 14
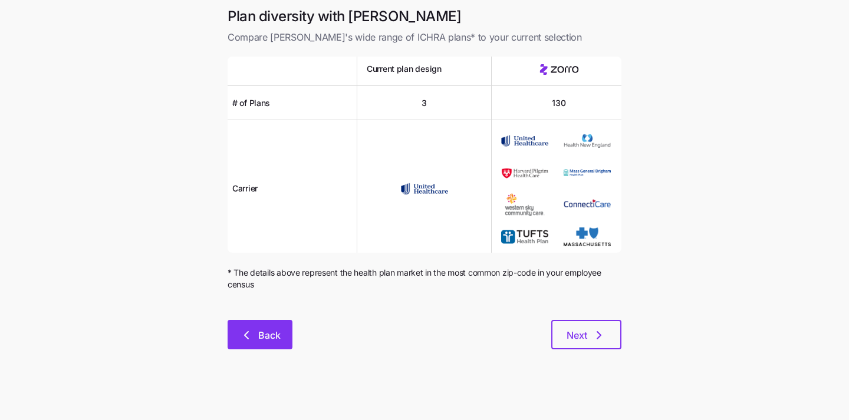
click at [236, 340] on button "Back" at bounding box center [260, 334] width 65 height 29
